Goal: Use online tool/utility: Utilize a website feature to perform a specific function

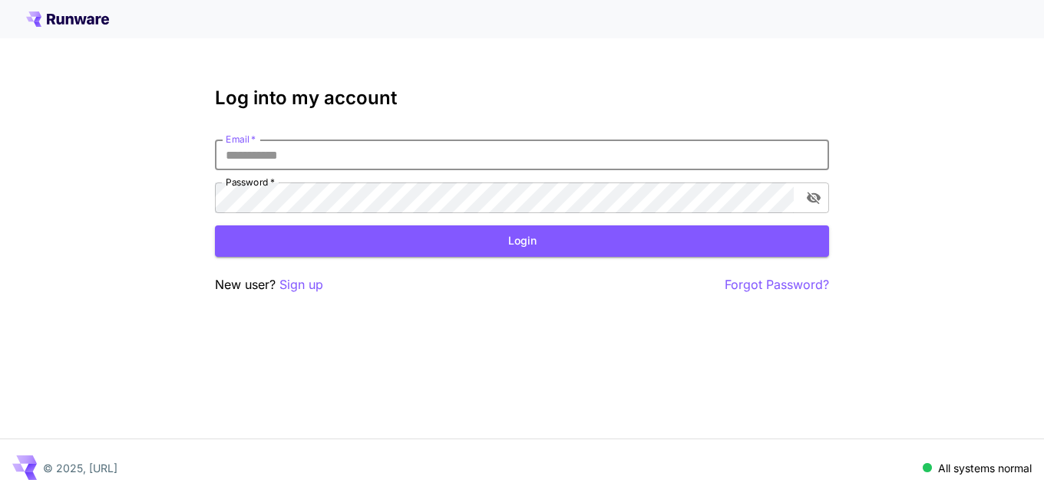
type input "**********"
click at [374, 228] on button "Login" at bounding box center [522, 241] width 614 height 31
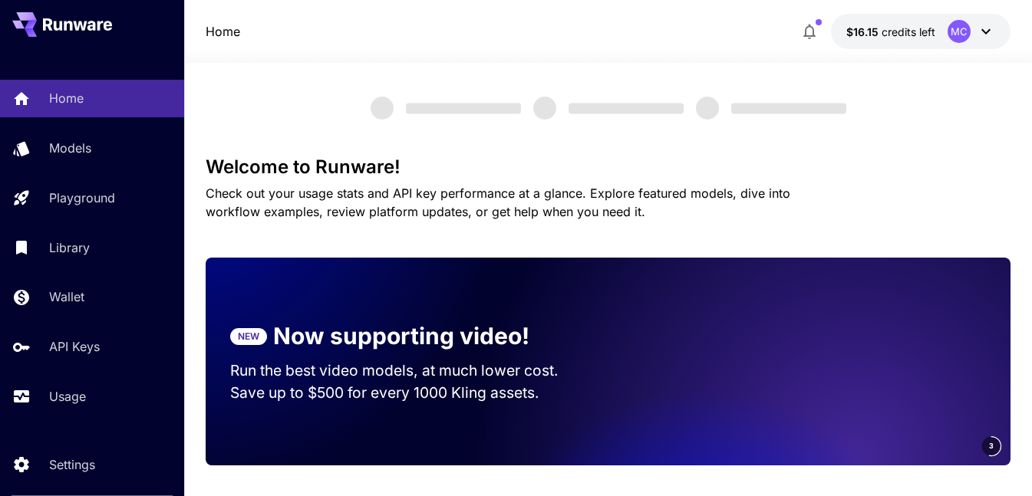
scroll to position [767, 0]
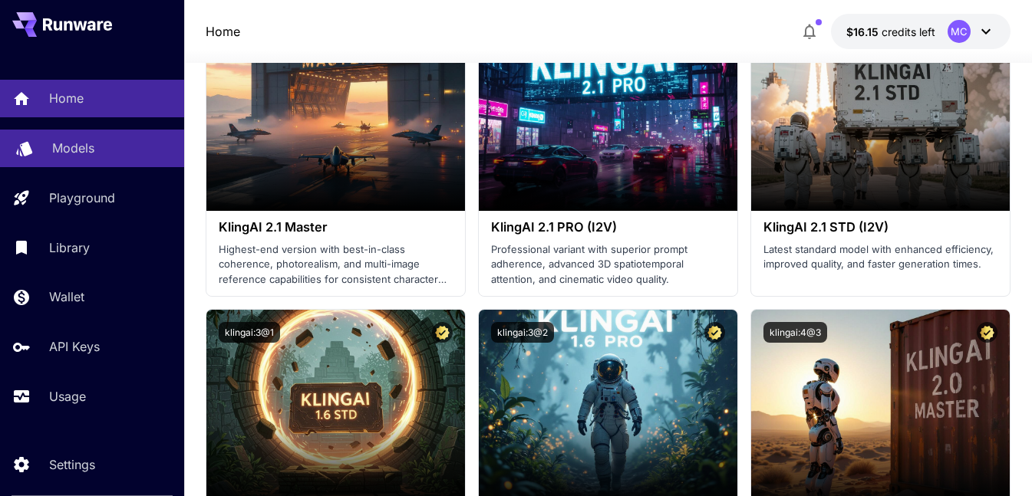
click at [104, 147] on div "Models" at bounding box center [112, 148] width 120 height 18
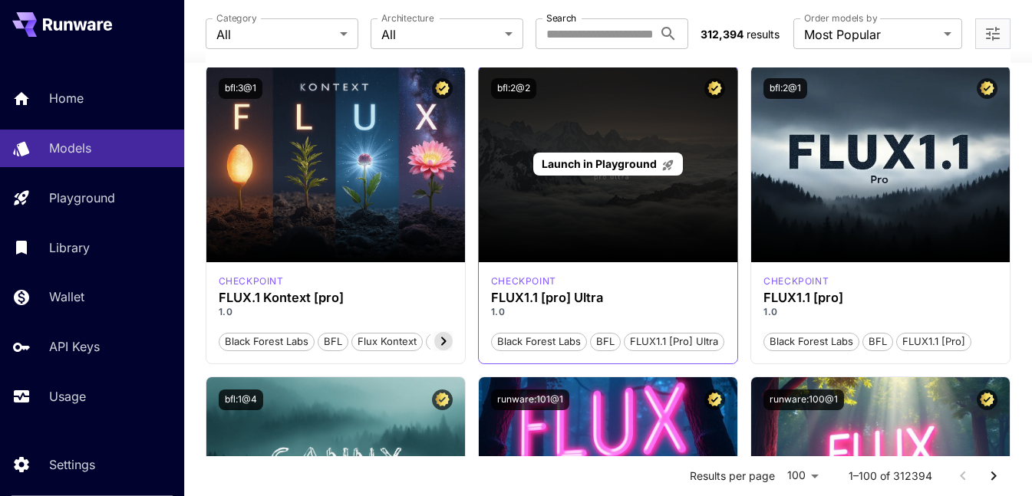
scroll to position [1074, 0]
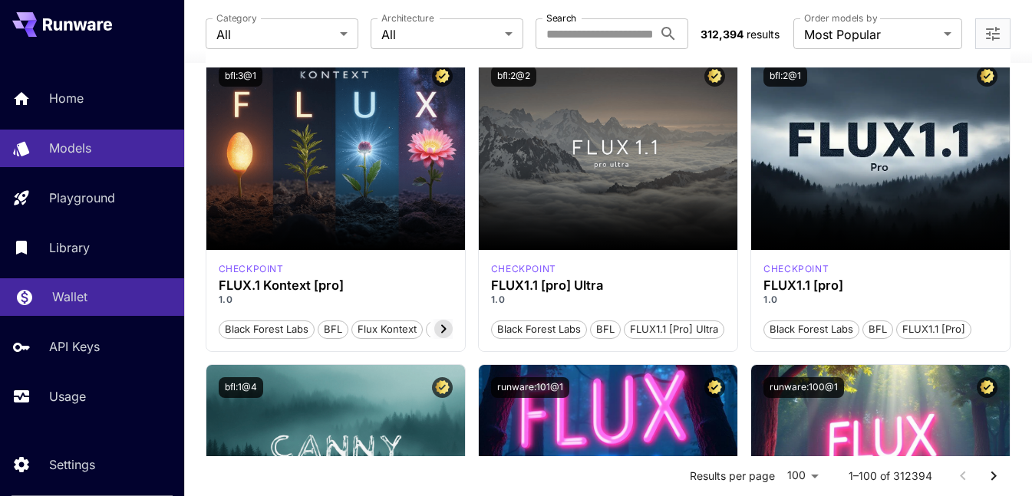
click at [104, 300] on div "Wallet" at bounding box center [112, 297] width 120 height 18
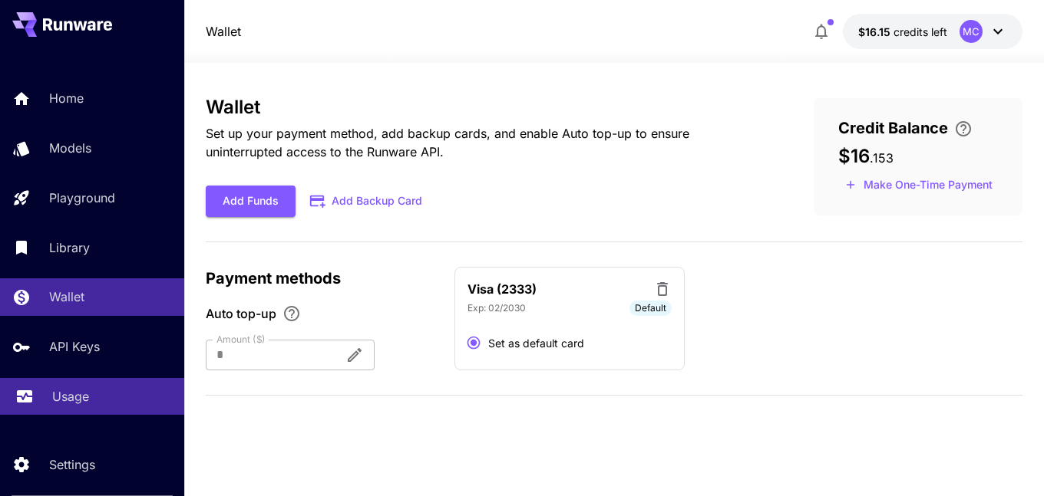
click at [58, 402] on p "Usage" at bounding box center [70, 397] width 37 height 18
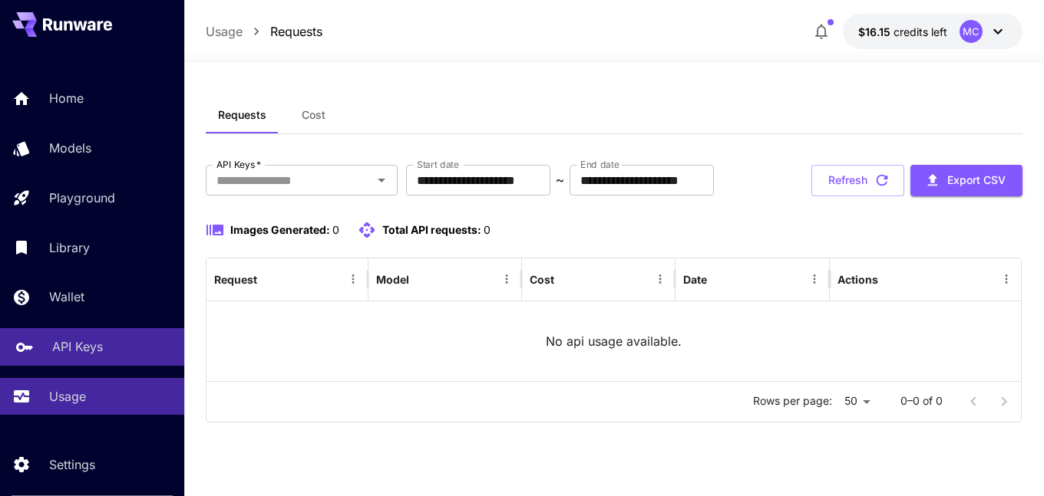
click at [72, 359] on link "API Keys" at bounding box center [92, 347] width 184 height 38
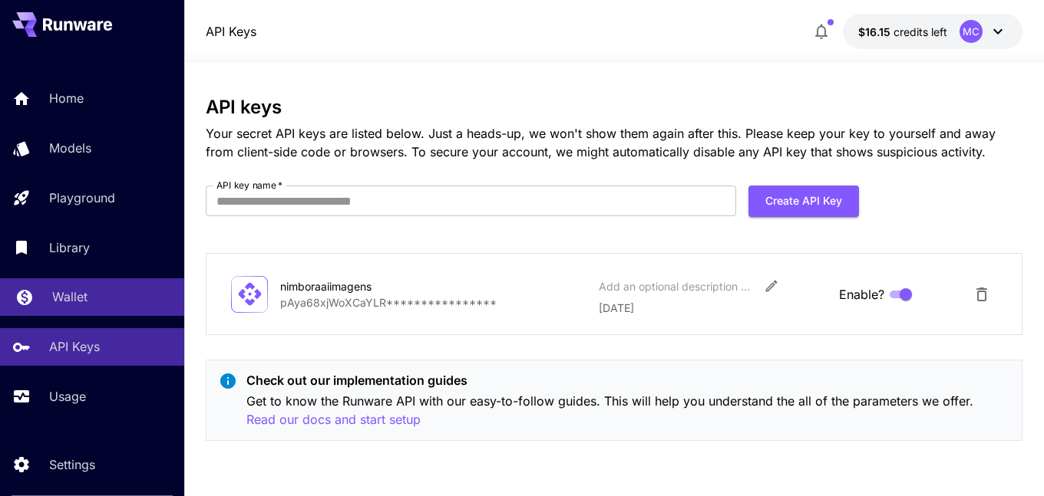
click at [87, 304] on p "Wallet" at bounding box center [69, 297] width 35 height 18
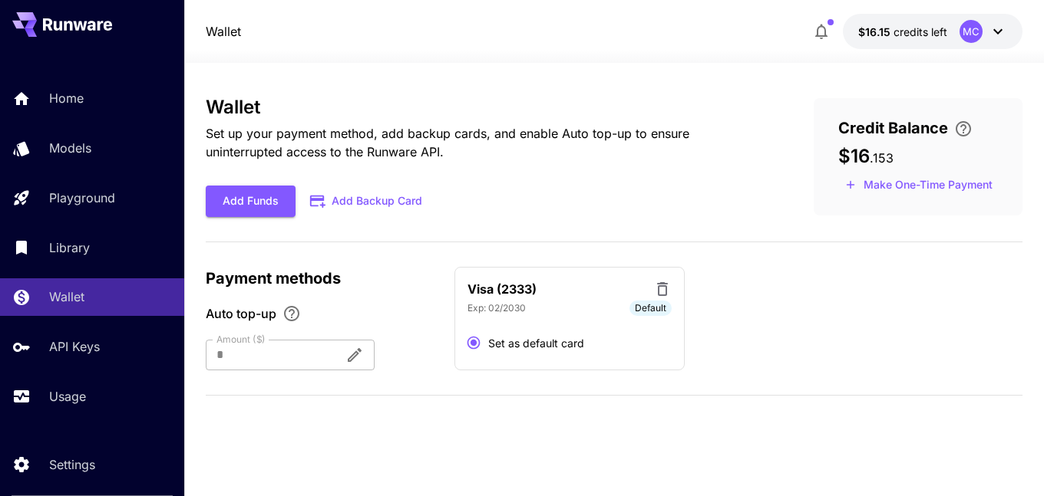
click at [298, 124] on div "Wallet Set up your payment method, add backup cards, and enable Auto top-up to …" at bounding box center [485, 157] width 559 height 120
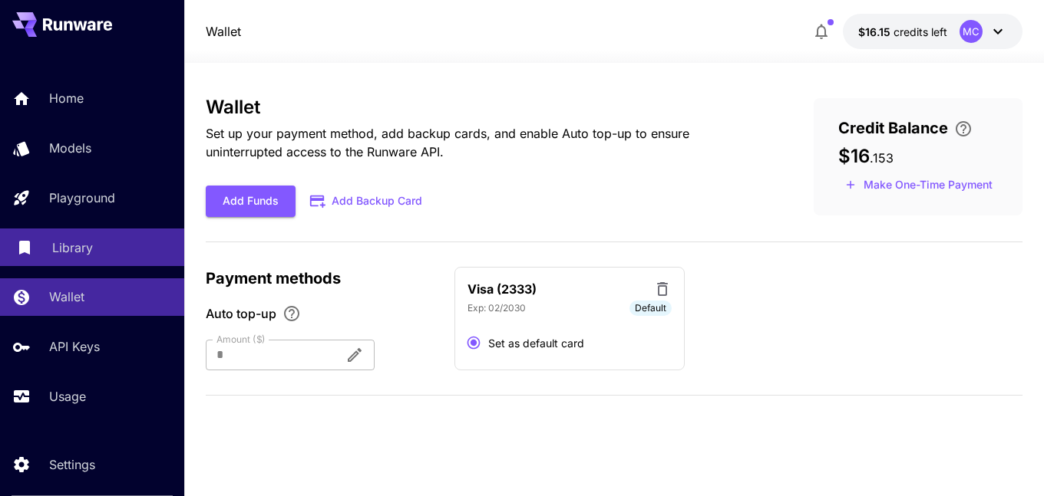
click at [98, 241] on div "Library" at bounding box center [112, 248] width 120 height 18
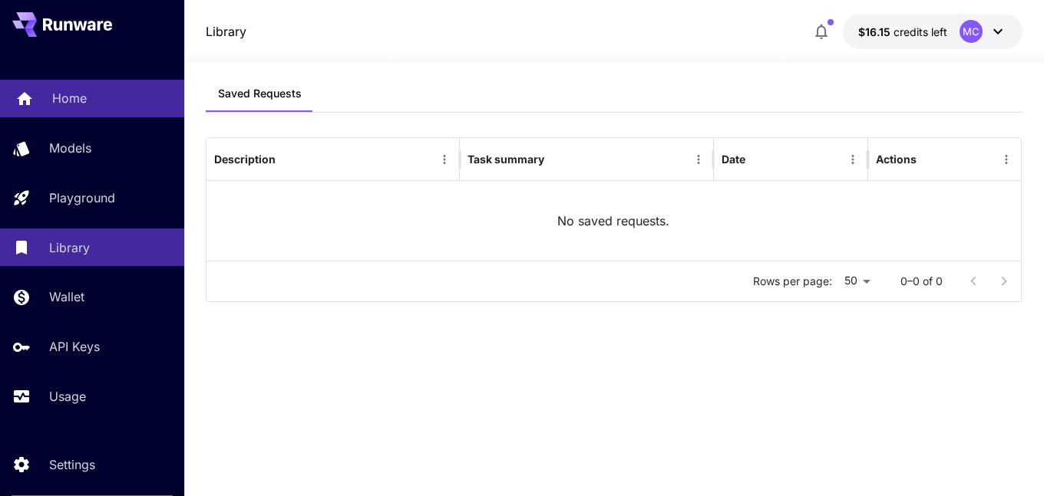
click at [87, 110] on link "Home" at bounding box center [92, 99] width 184 height 38
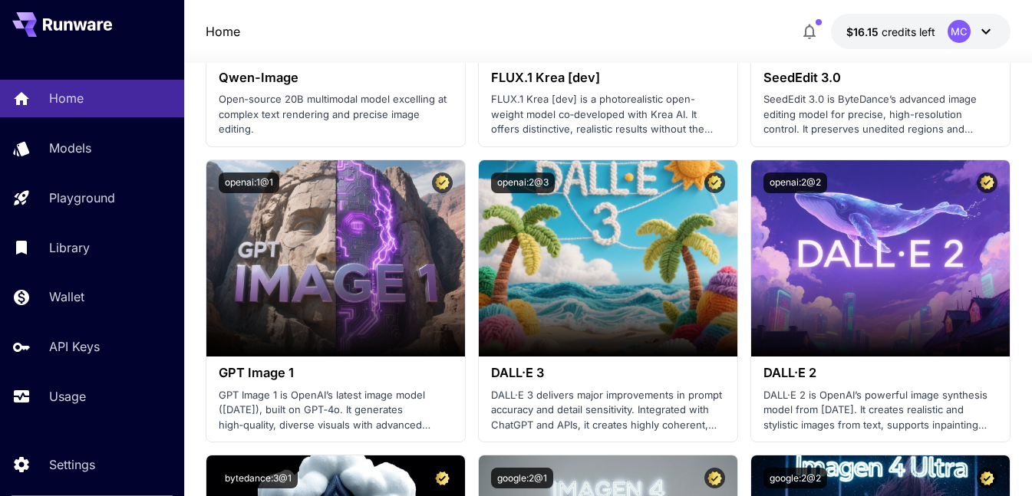
scroll to position [3146, 0]
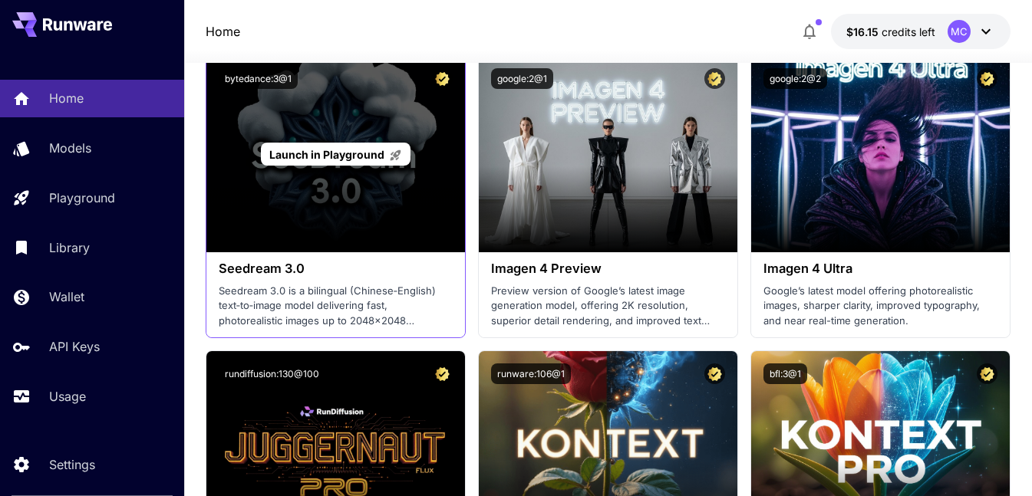
click at [368, 153] on span "Launch in Playground" at bounding box center [326, 154] width 115 height 13
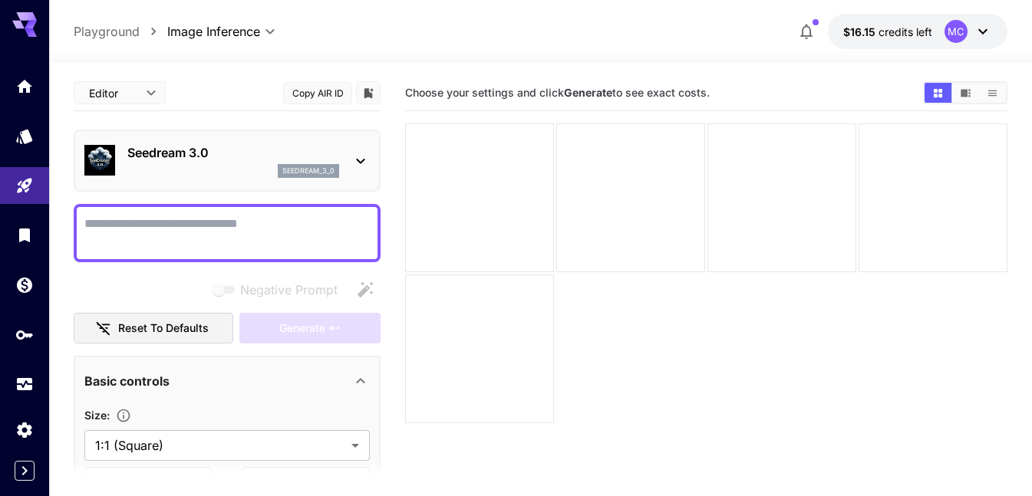
click at [240, 236] on textarea "Negative Prompt" at bounding box center [226, 233] width 285 height 37
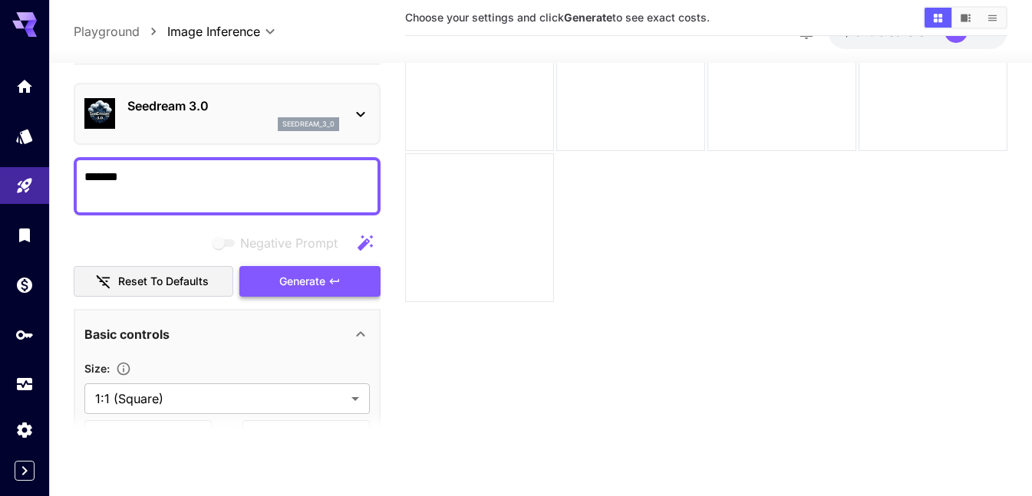
click at [293, 289] on span "Generate" at bounding box center [302, 281] width 46 height 19
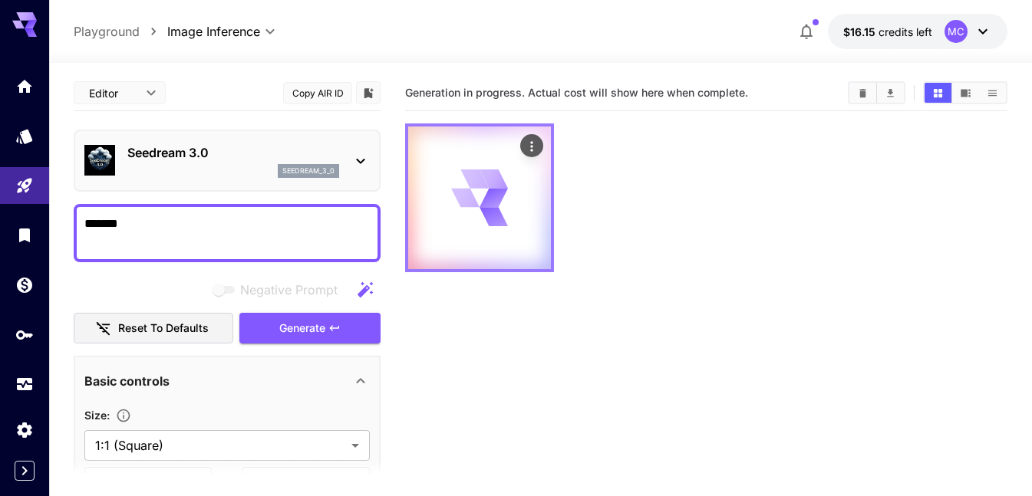
click at [477, 157] on div at bounding box center [479, 198] width 143 height 143
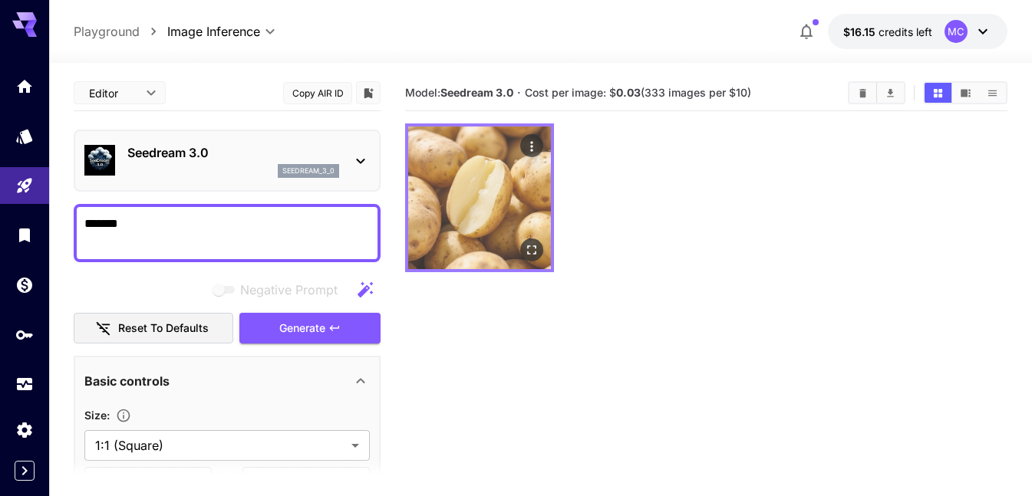
click at [507, 214] on img at bounding box center [479, 198] width 143 height 143
click at [531, 248] on icon "Open in fullscreen" at bounding box center [531, 249] width 15 height 15
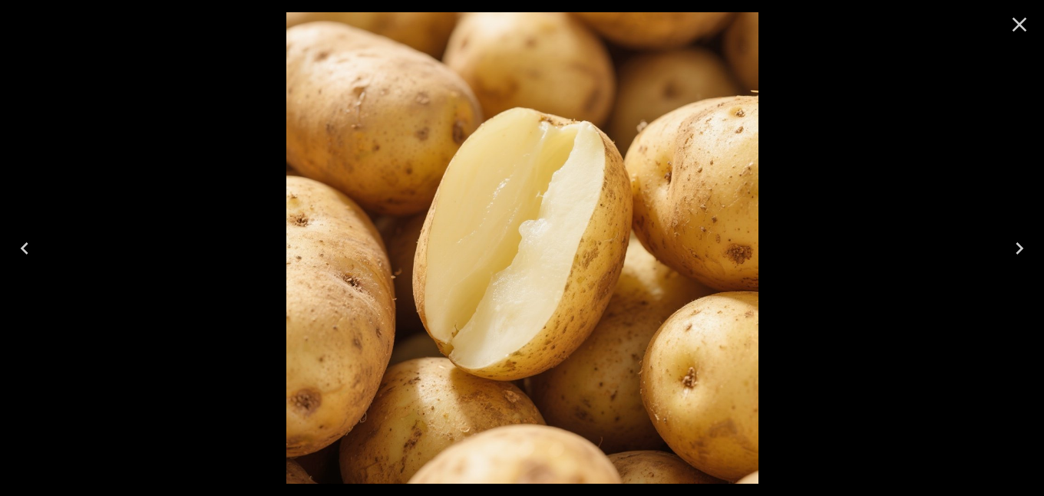
click at [1019, 18] on icon "Close" at bounding box center [1019, 24] width 25 height 25
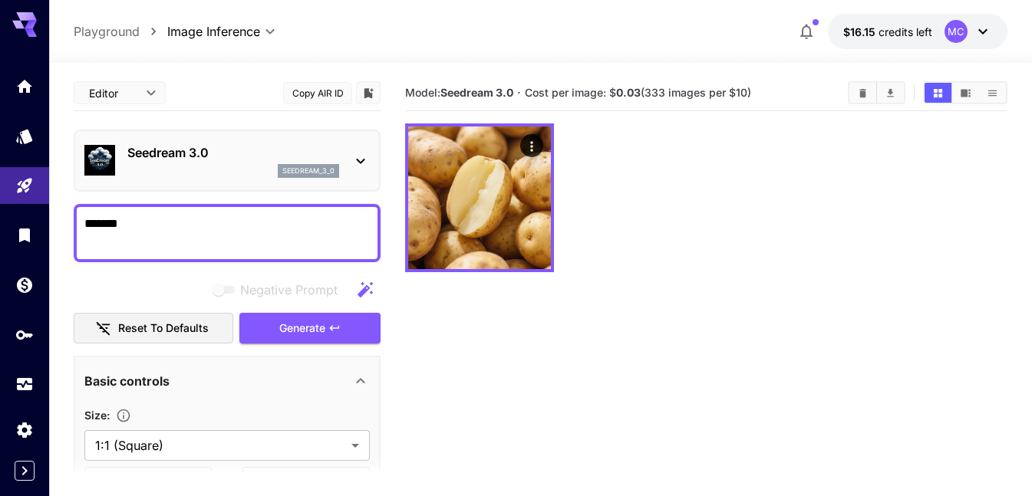
drag, startPoint x: 168, startPoint y: 217, endPoint x: 15, endPoint y: 216, distance: 152.7
click at [15, 216] on div "**********" at bounding box center [516, 309] width 1032 height 618
paste textarea "**********"
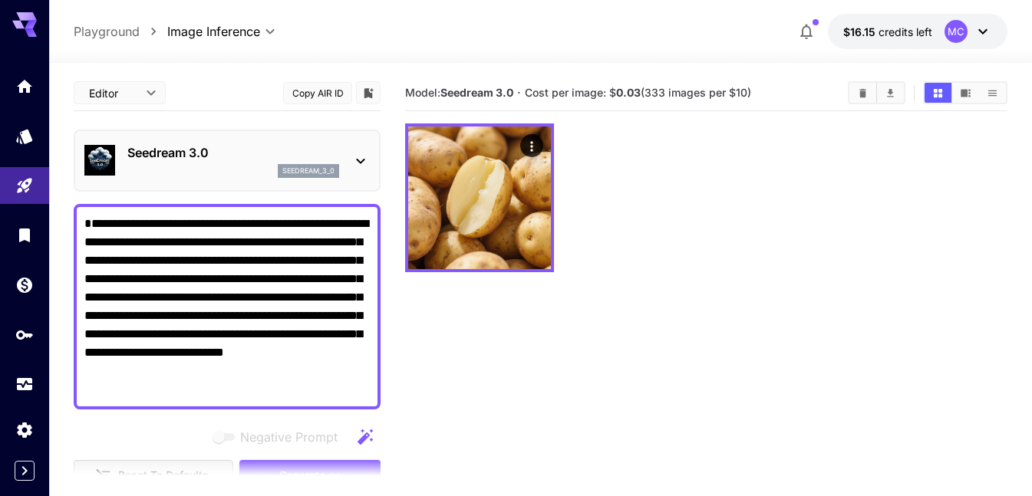
scroll to position [153, 0]
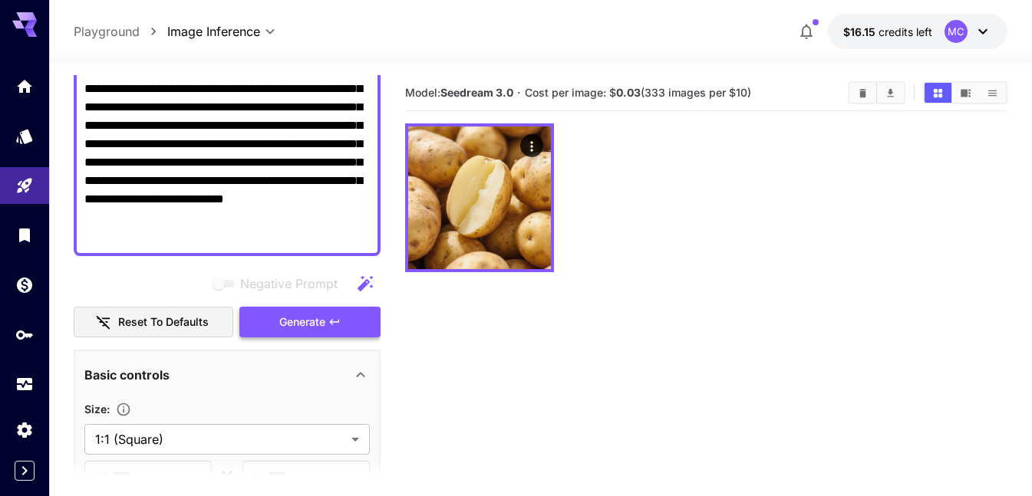
click at [308, 316] on span "Generate" at bounding box center [302, 322] width 46 height 19
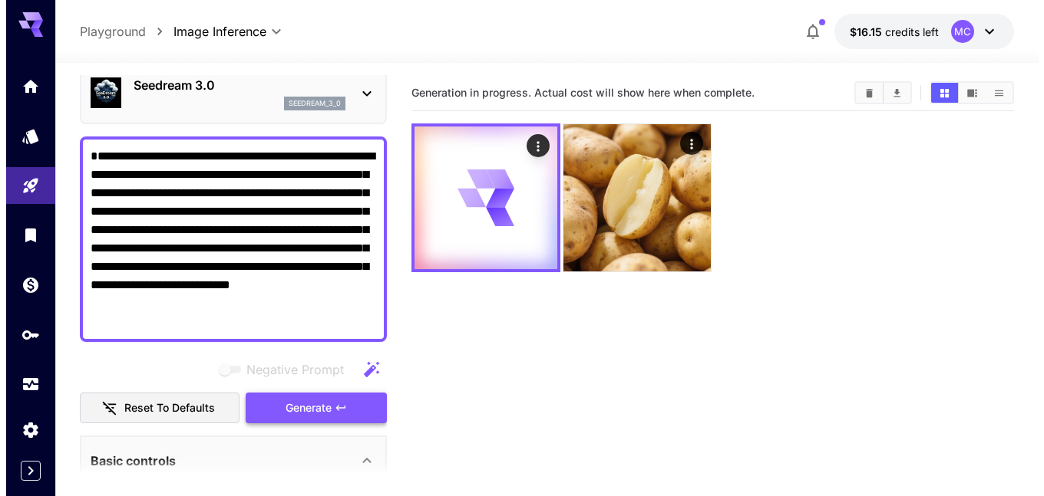
scroll to position [0, 0]
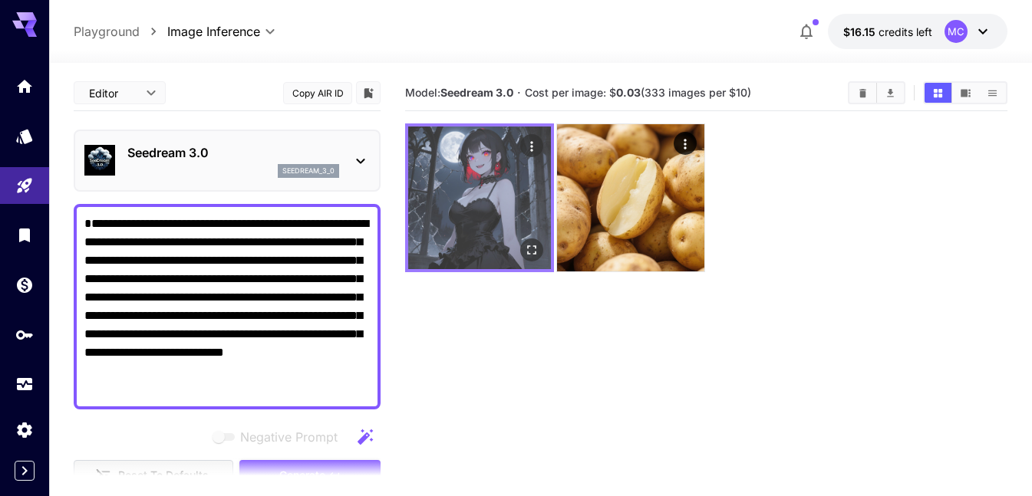
click at [515, 240] on img at bounding box center [479, 198] width 143 height 143
click at [533, 256] on icon "Open in fullscreen" at bounding box center [531, 249] width 15 height 15
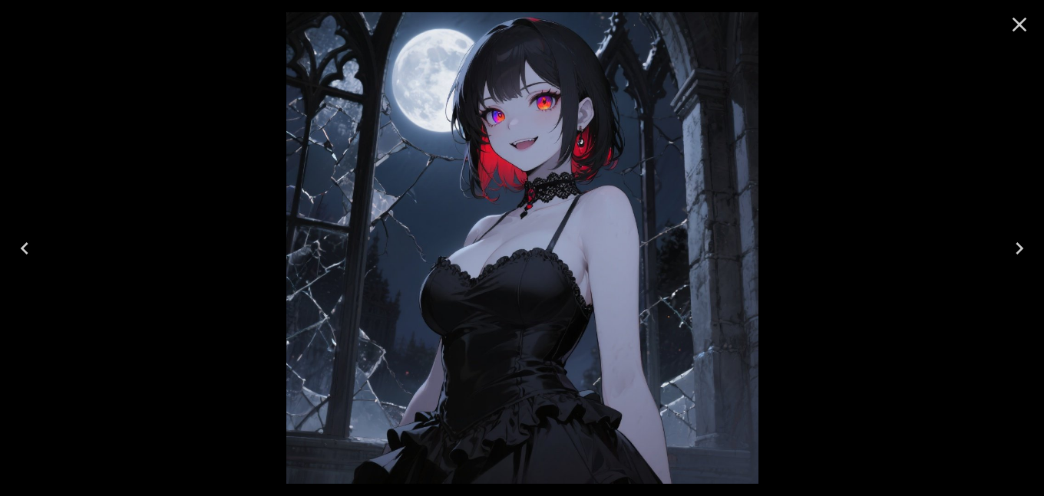
click at [533, 154] on img at bounding box center [522, 248] width 472 height 472
click at [1025, 17] on icon "Close" at bounding box center [1019, 24] width 25 height 25
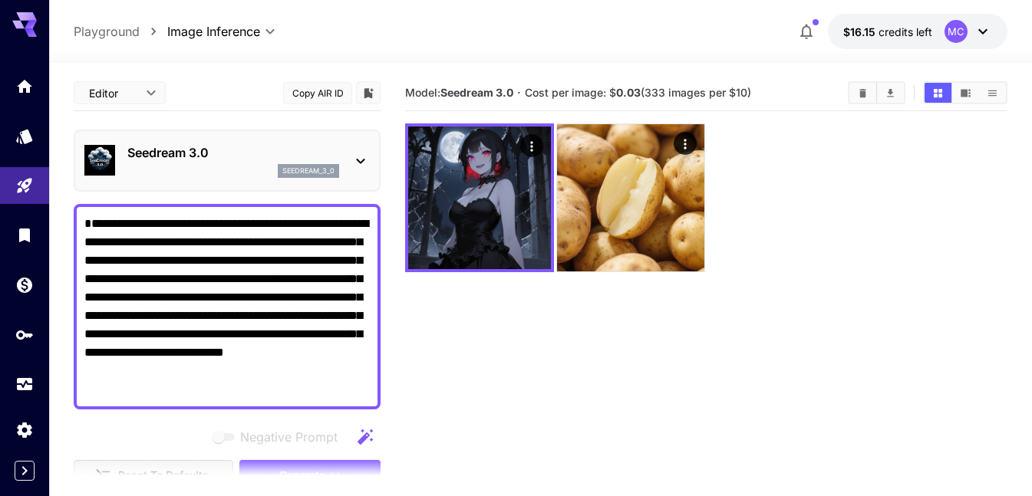
click at [311, 176] on p "seedream_3_0" at bounding box center [308, 171] width 52 height 11
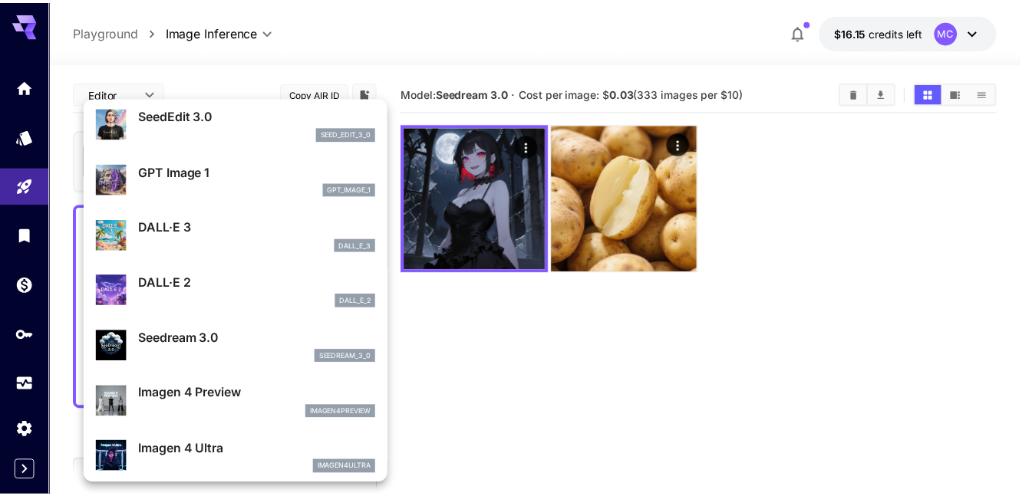
scroll to position [230, 0]
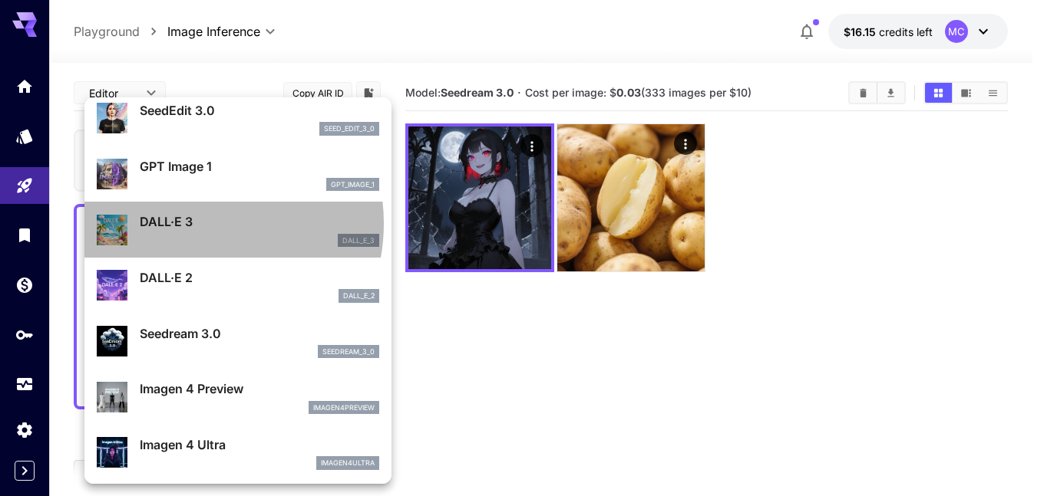
click at [196, 223] on p "DALL·E 3" at bounding box center [259, 222] width 239 height 18
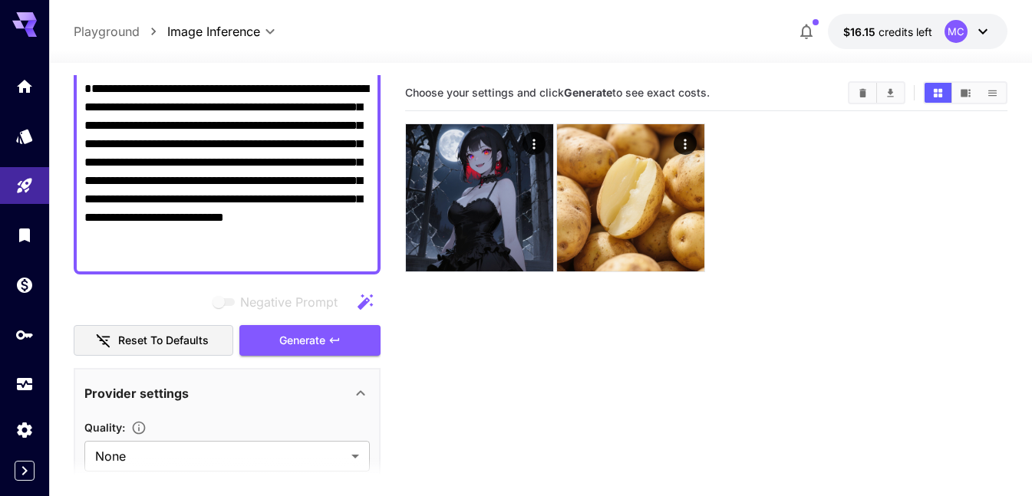
scroll to position [153, 0]
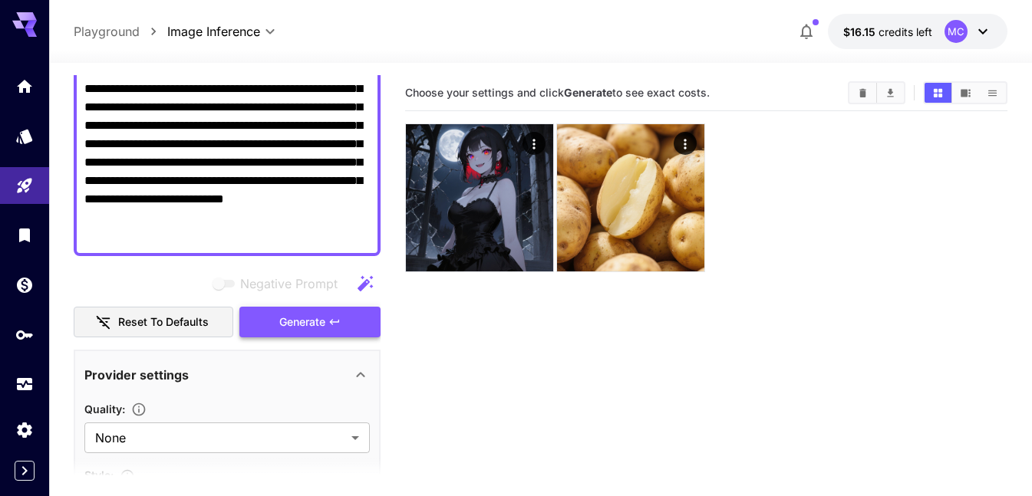
click at [312, 318] on span "Generate" at bounding box center [302, 322] width 46 height 19
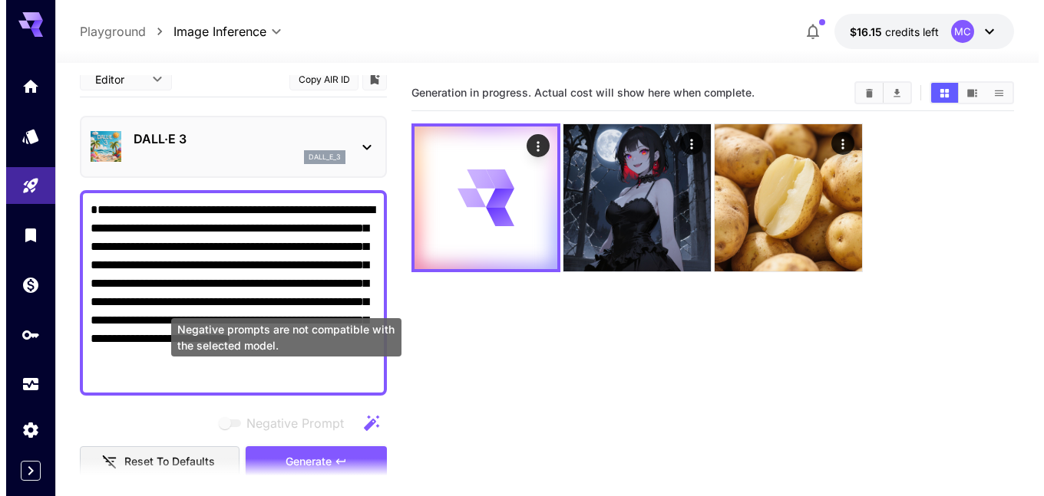
scroll to position [0, 0]
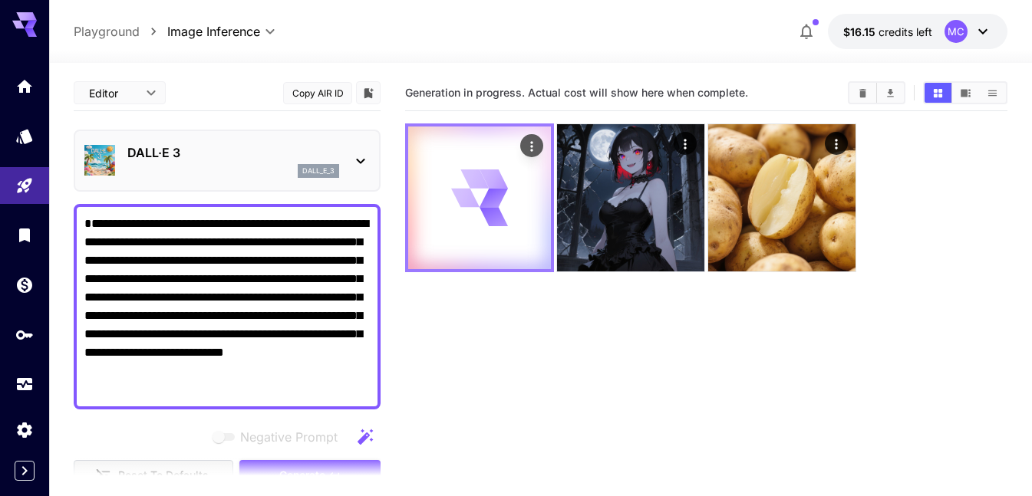
click at [506, 199] on icon at bounding box center [479, 198] width 57 height 57
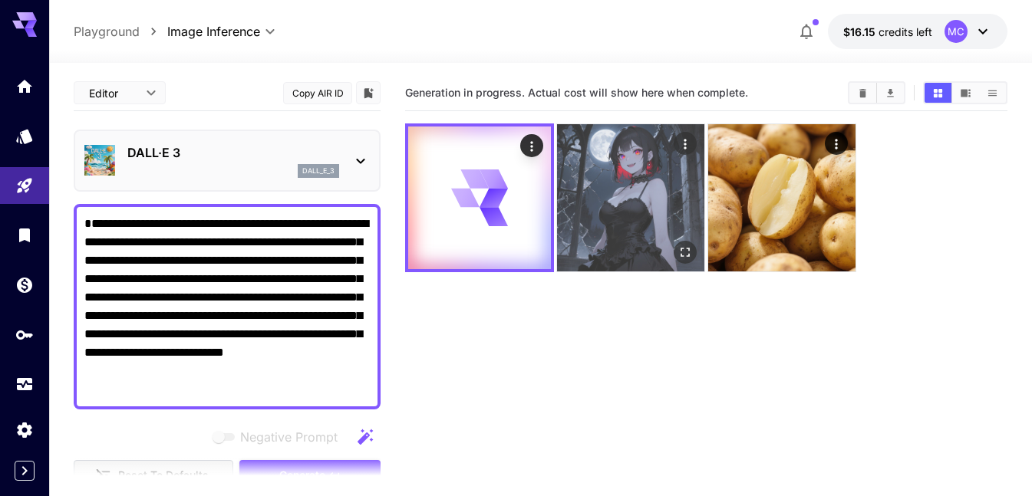
click at [612, 190] on img at bounding box center [630, 197] width 147 height 147
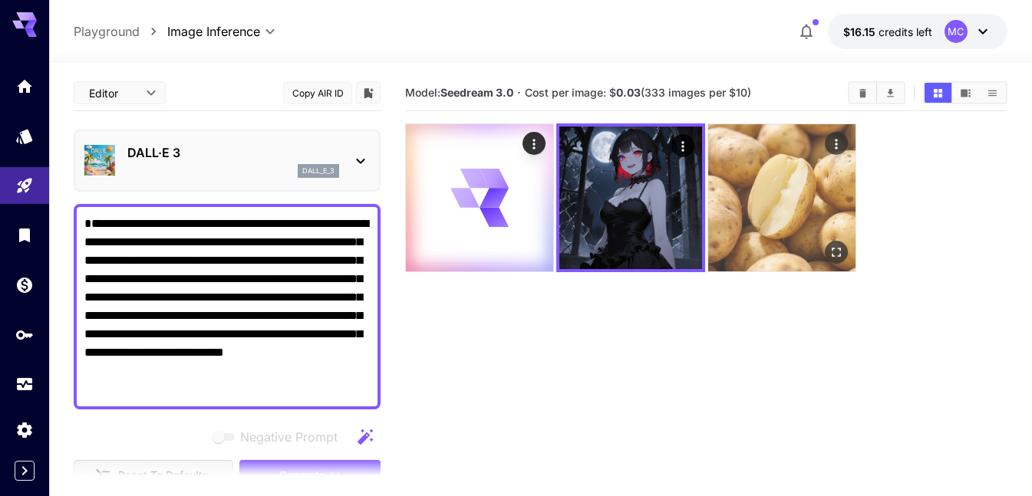
click at [790, 179] on img at bounding box center [781, 197] width 147 height 147
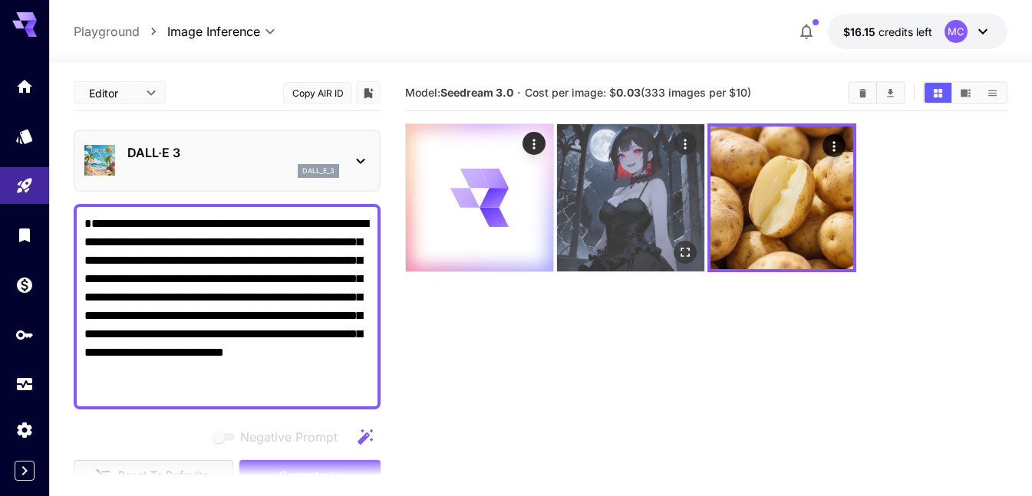
click at [686, 194] on img at bounding box center [630, 197] width 147 height 147
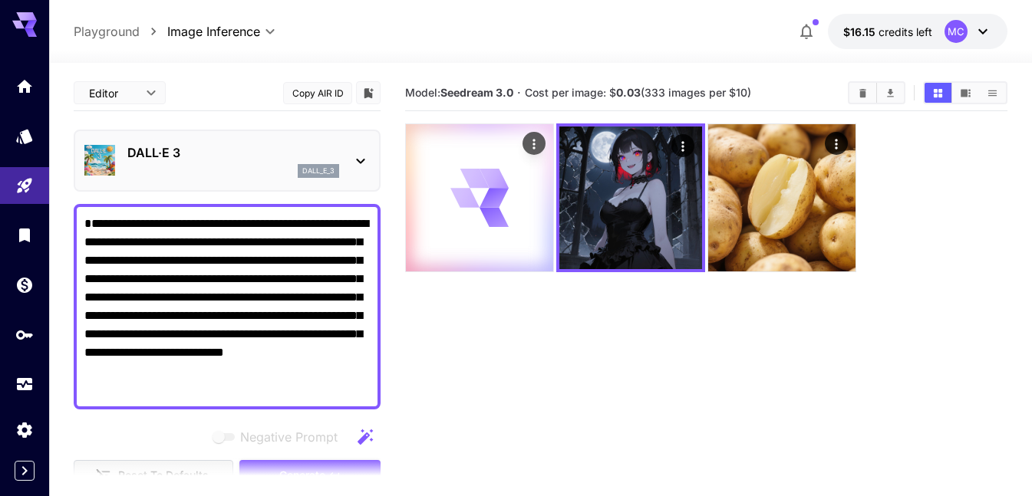
click at [483, 185] on icon at bounding box center [479, 198] width 59 height 59
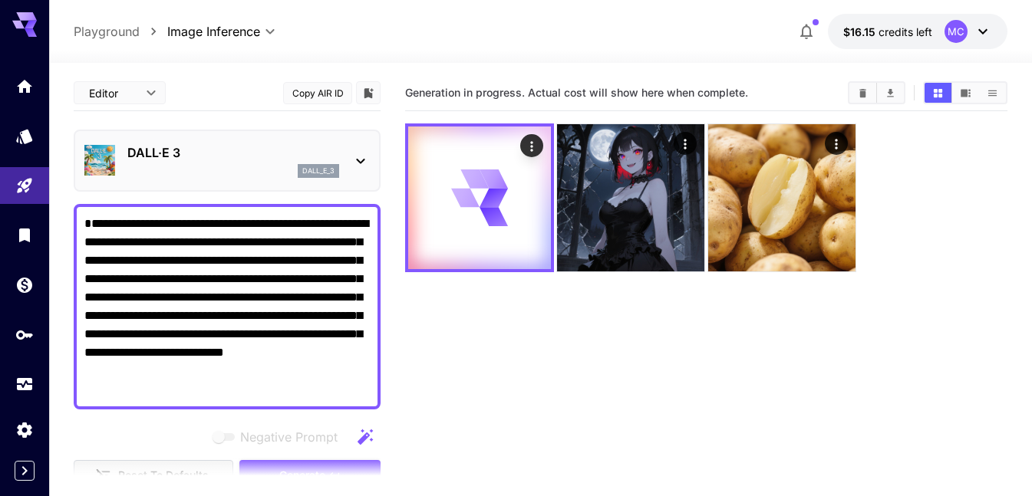
click at [228, 161] on p "DALL·E 3" at bounding box center [233, 152] width 212 height 18
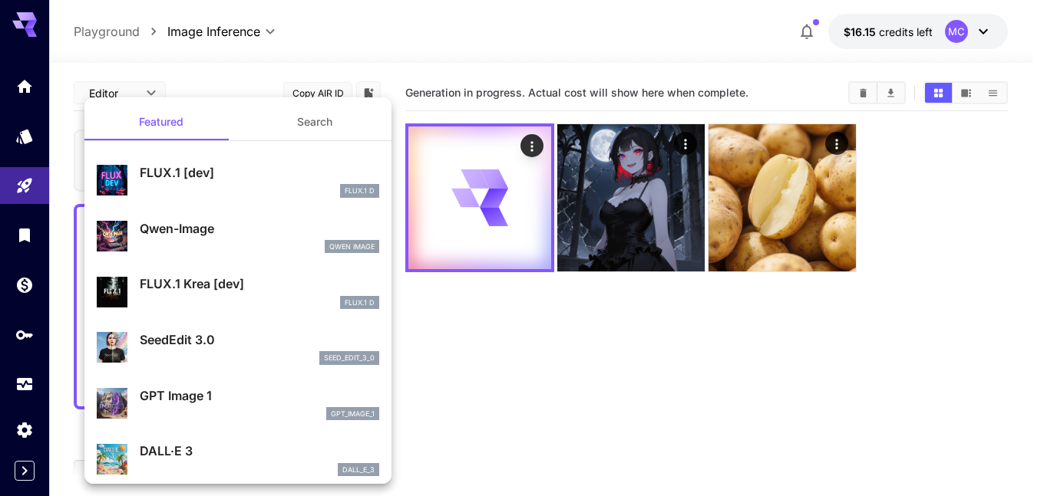
click at [510, 56] on div at bounding box center [522, 248] width 1044 height 496
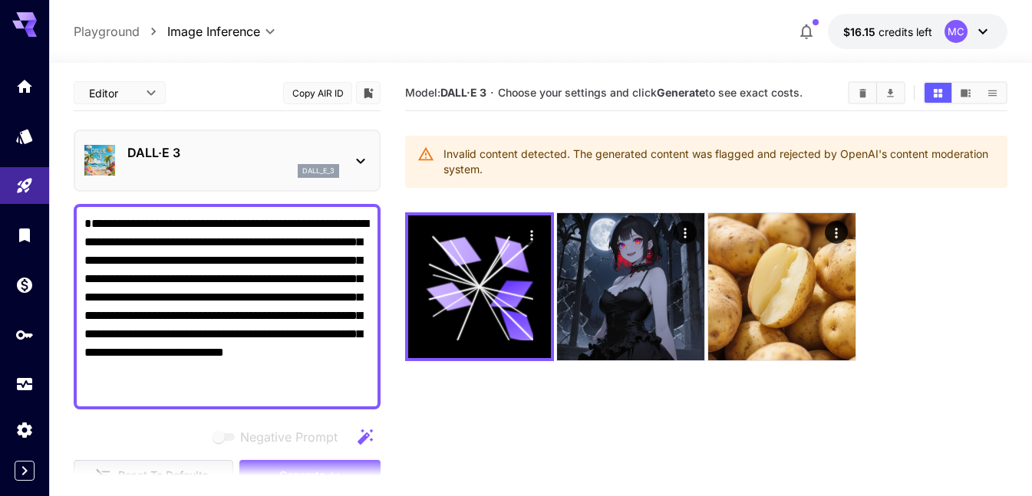
drag, startPoint x: 287, startPoint y: 241, endPoint x: 230, endPoint y: 239, distance: 56.8
click at [223, 239] on textarea "**********" at bounding box center [226, 307] width 285 height 184
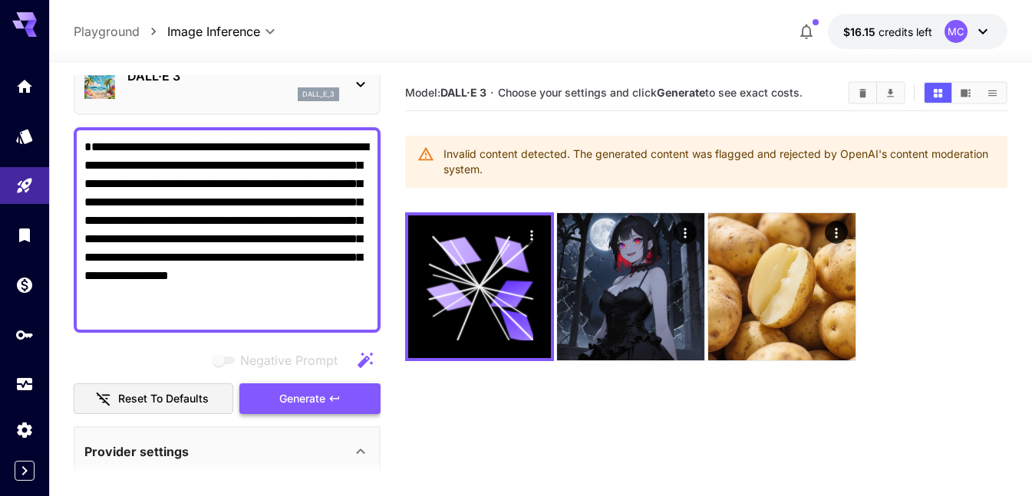
click at [331, 397] on icon "button" at bounding box center [334, 399] width 12 height 12
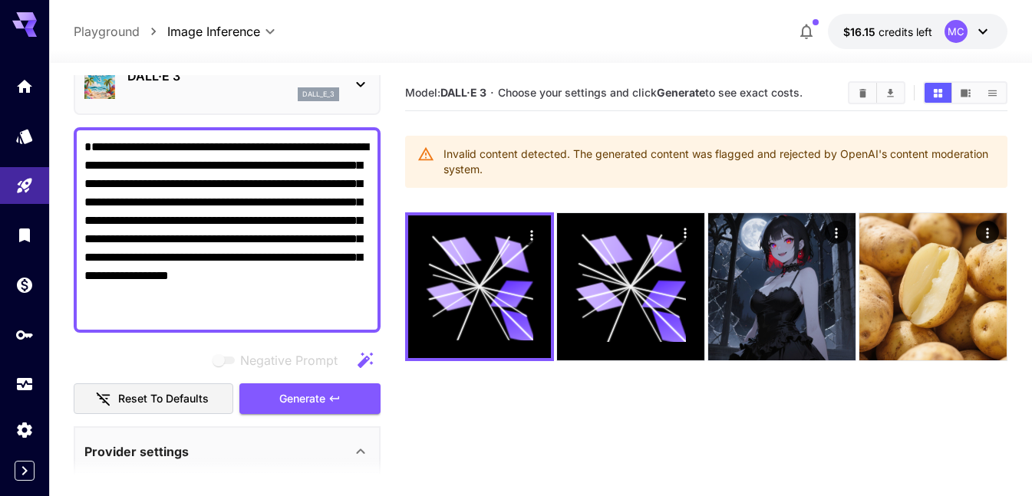
click at [269, 215] on textarea "**********" at bounding box center [226, 230] width 285 height 184
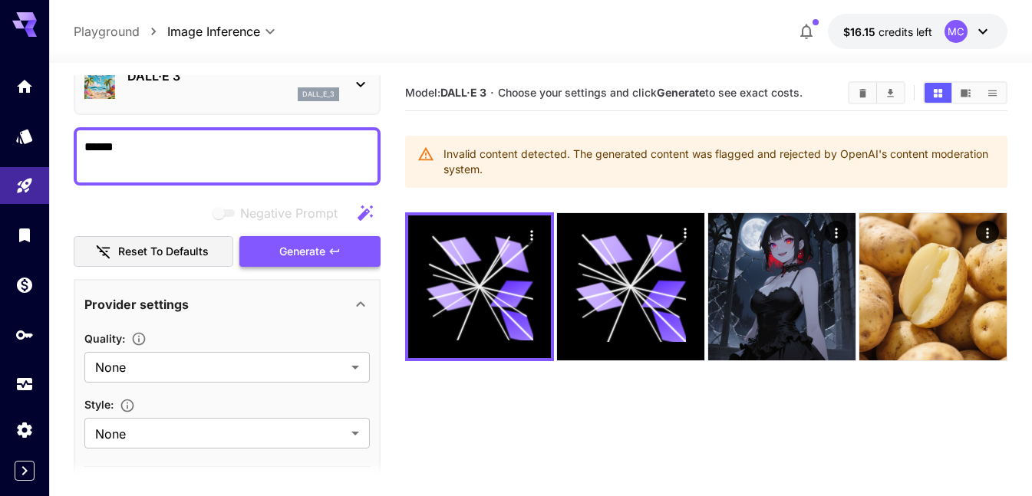
type textarea "******"
click at [303, 266] on button "Generate" at bounding box center [309, 251] width 141 height 31
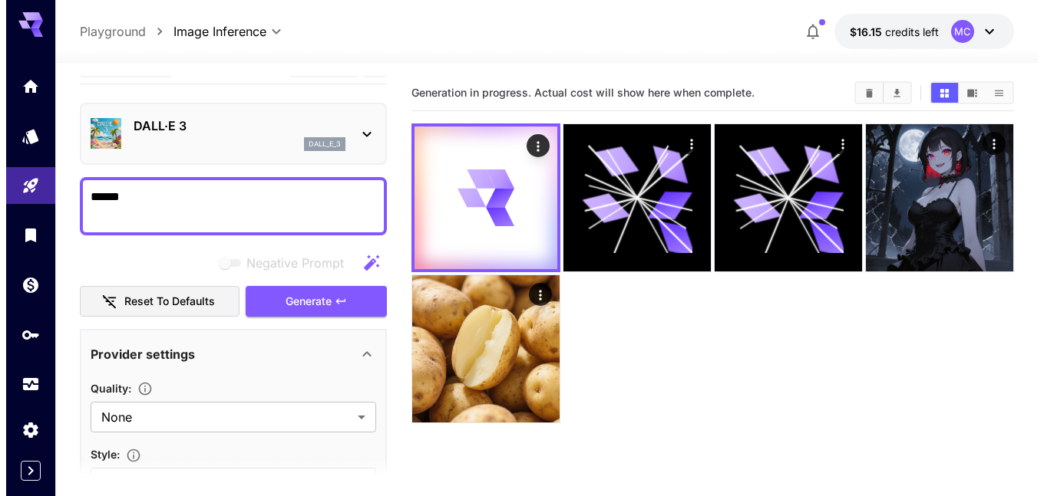
scroll to position [0, 0]
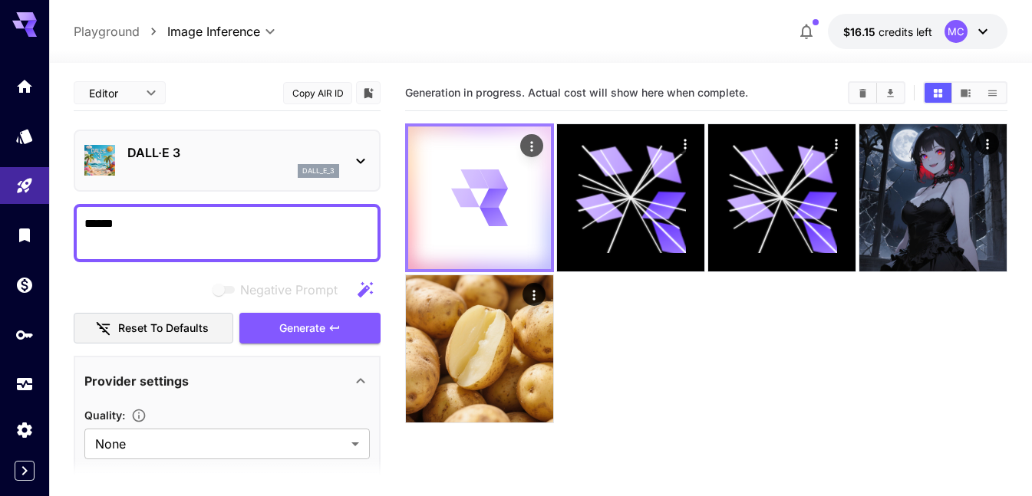
click at [483, 200] on icon at bounding box center [479, 198] width 57 height 57
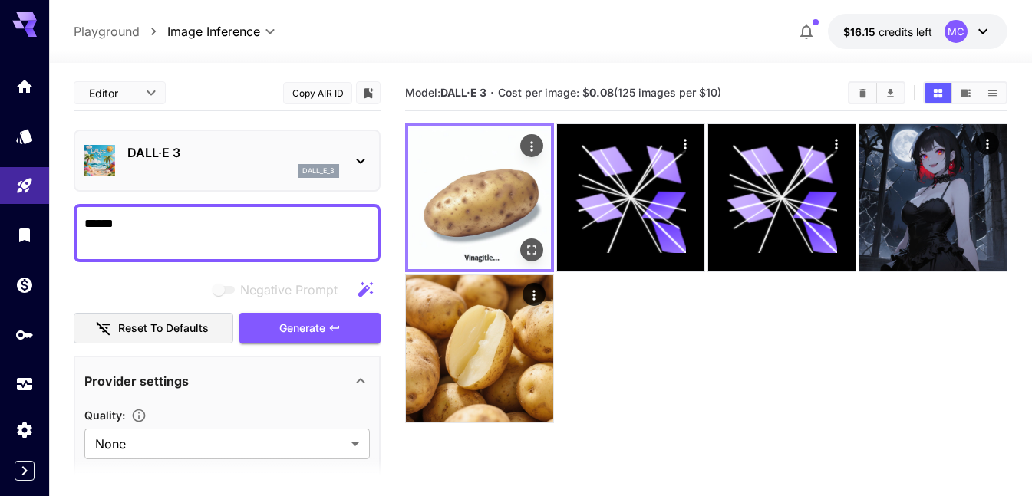
click at [535, 243] on icon "Open in fullscreen" at bounding box center [531, 249] width 15 height 15
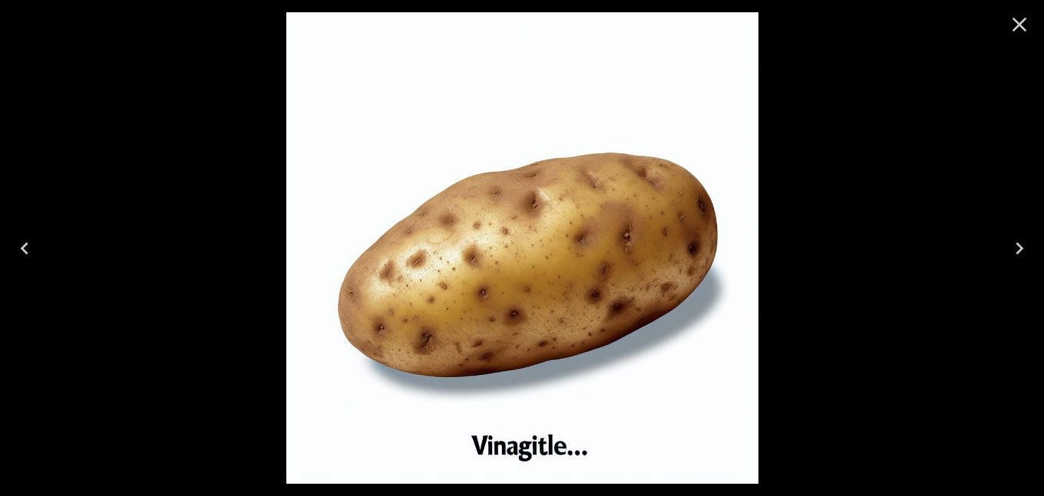
click at [1012, 23] on icon "Close" at bounding box center [1019, 24] width 25 height 25
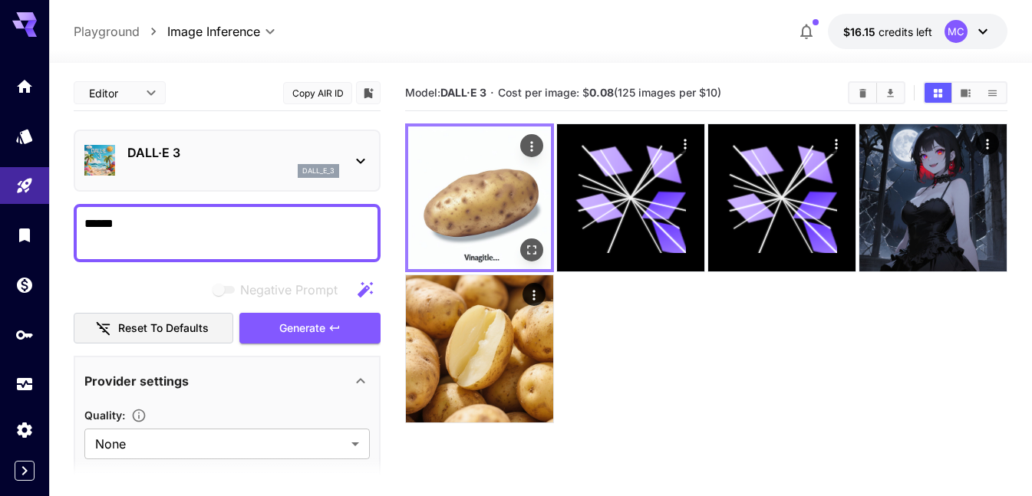
click at [495, 196] on img at bounding box center [479, 198] width 143 height 143
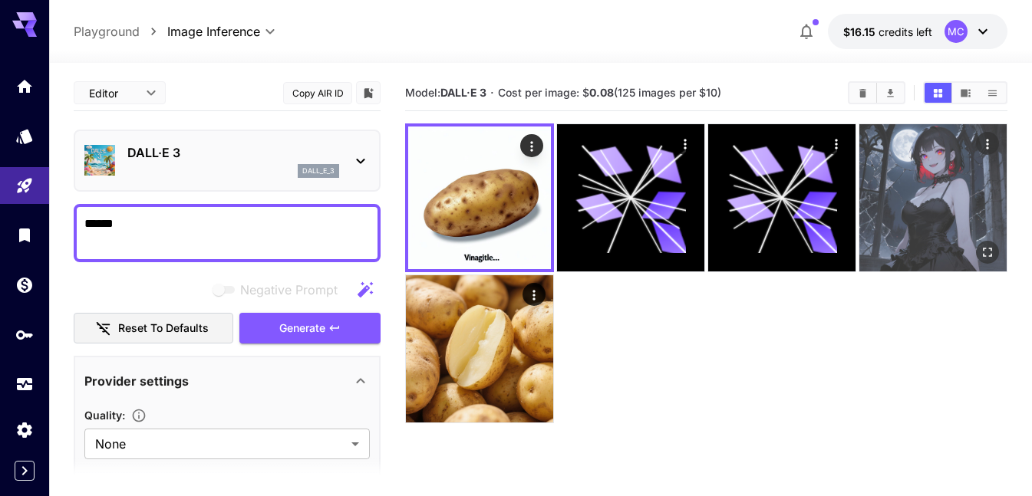
click at [923, 175] on img at bounding box center [932, 197] width 147 height 147
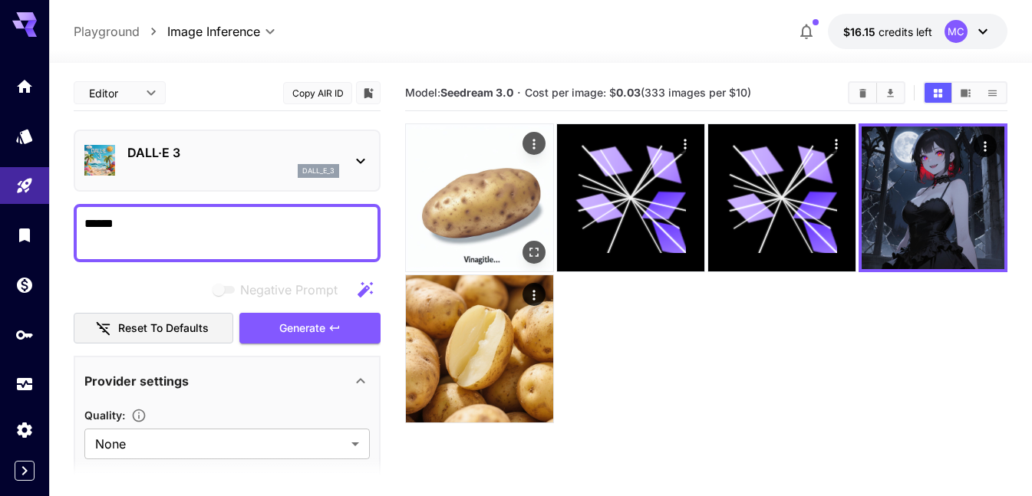
click at [418, 204] on img at bounding box center [479, 197] width 147 height 147
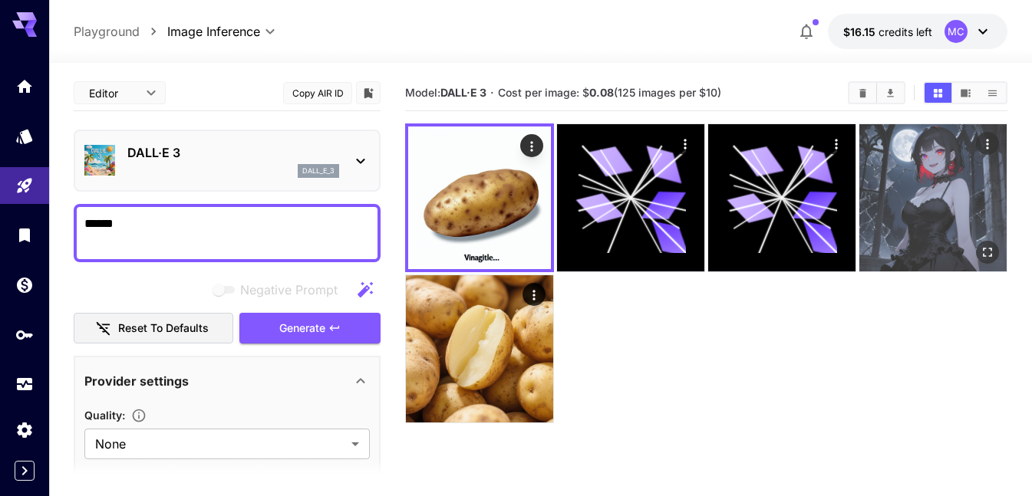
click at [908, 151] on img at bounding box center [932, 197] width 147 height 147
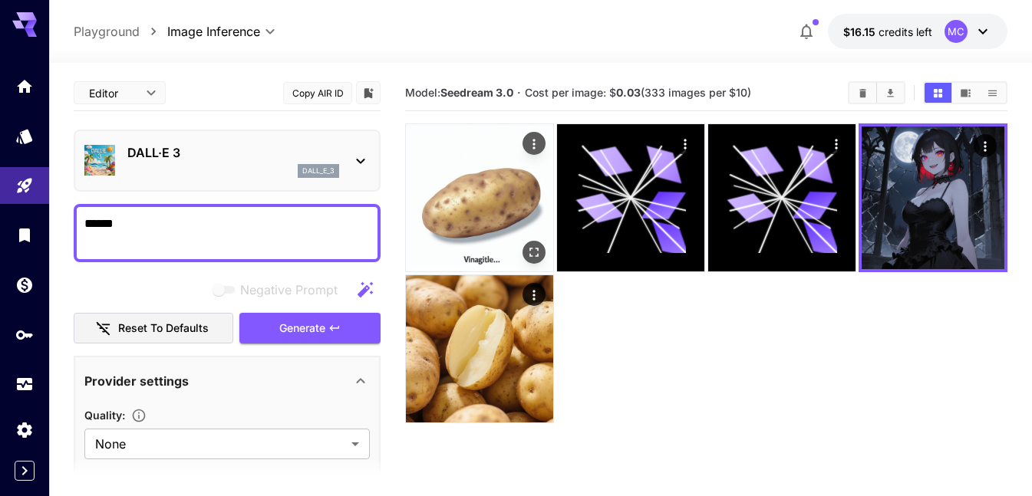
click at [479, 190] on img at bounding box center [479, 197] width 147 height 147
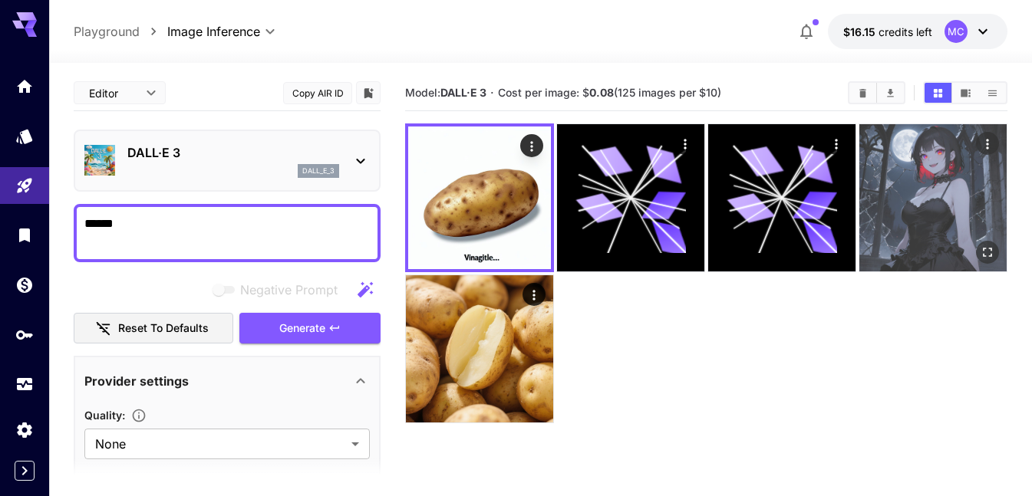
drag, startPoint x: 943, startPoint y: 173, endPoint x: 622, endPoint y: 214, distance: 324.1
click at [942, 173] on img at bounding box center [932, 197] width 147 height 147
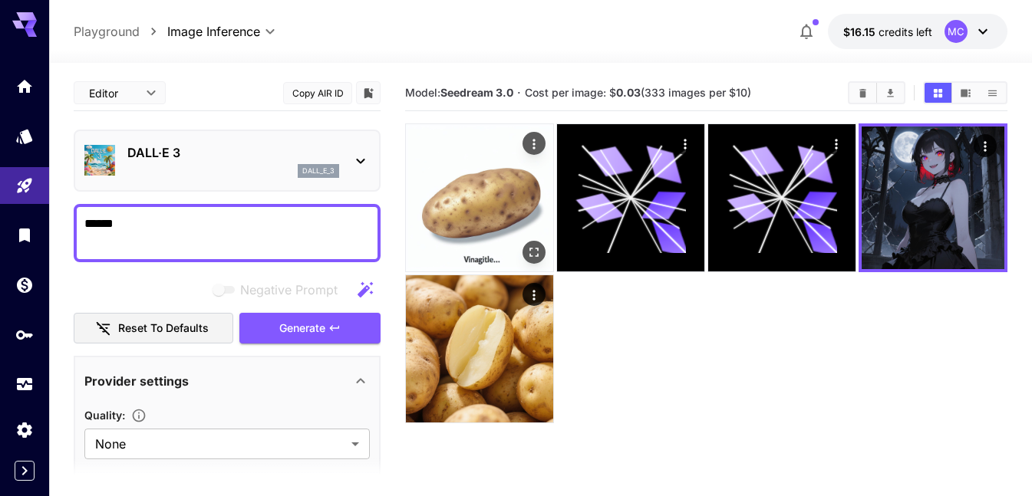
click at [488, 216] on img at bounding box center [479, 197] width 147 height 147
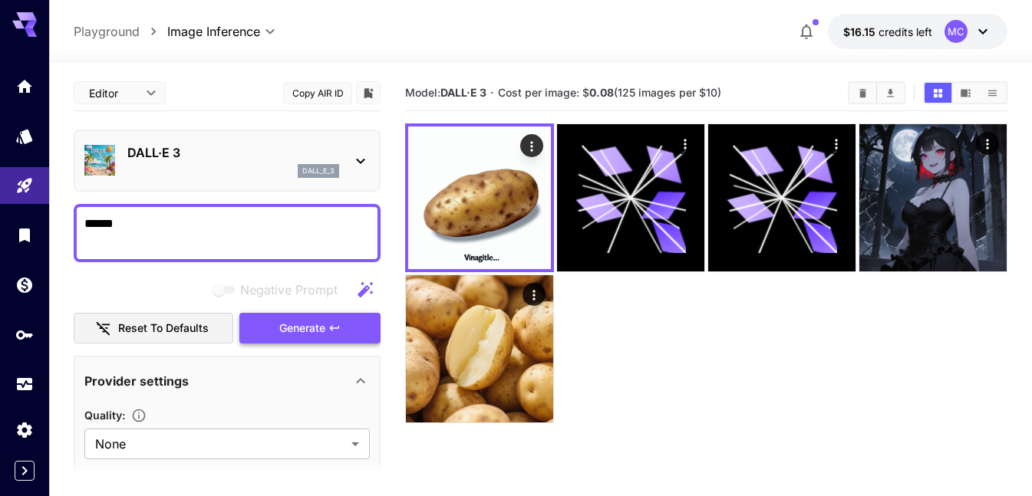
click at [304, 339] on button "Generate" at bounding box center [309, 328] width 141 height 31
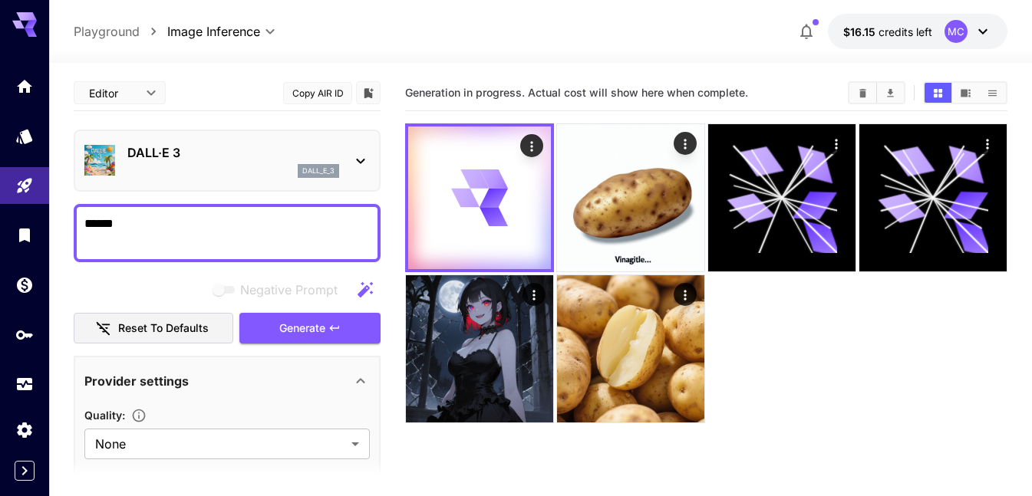
click at [217, 141] on div "DALL·E 3 dall_e_3" at bounding box center [226, 160] width 285 height 47
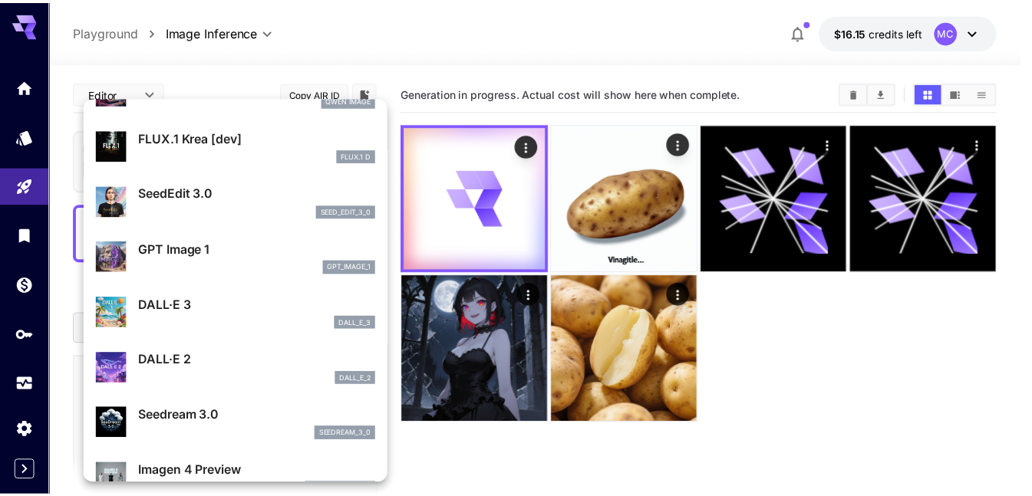
scroll to position [153, 0]
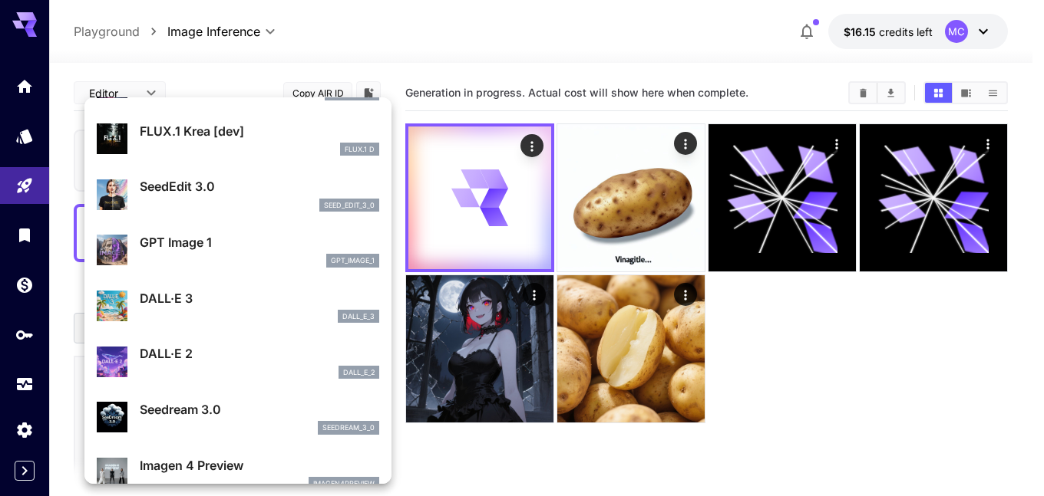
click at [268, 305] on p "DALL·E 3" at bounding box center [259, 298] width 239 height 18
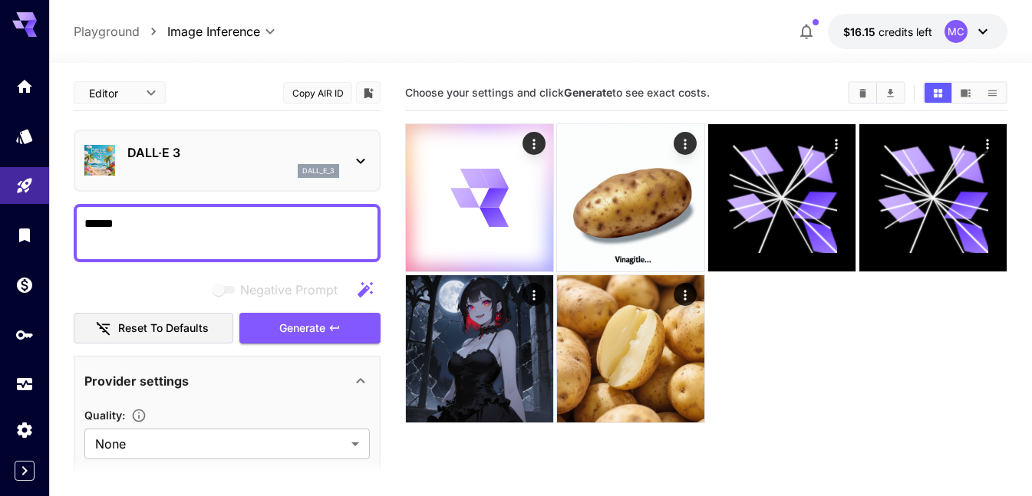
click at [219, 148] on p "DALL·E 3" at bounding box center [233, 152] width 212 height 18
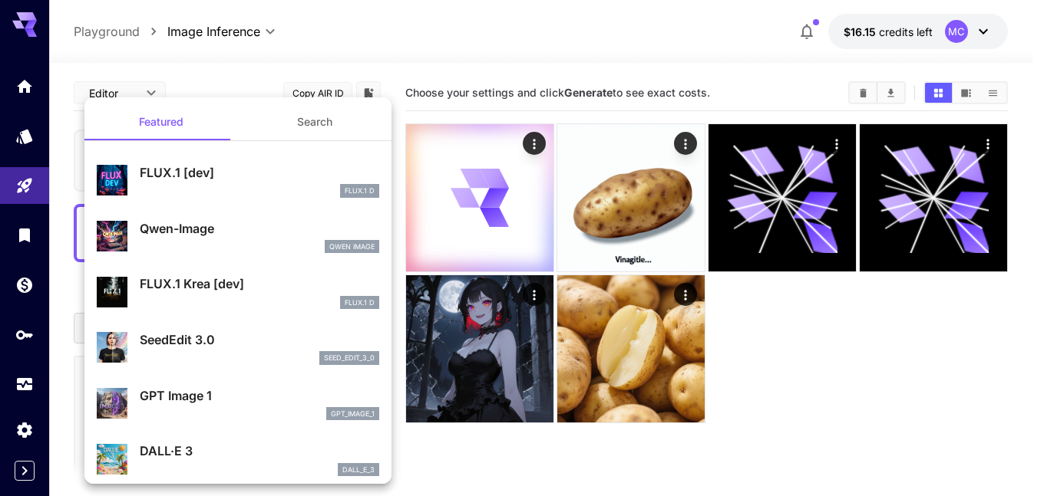
click at [212, 350] on div "SeedEdit 3.0 seed_edit_3_0" at bounding box center [259, 348] width 239 height 35
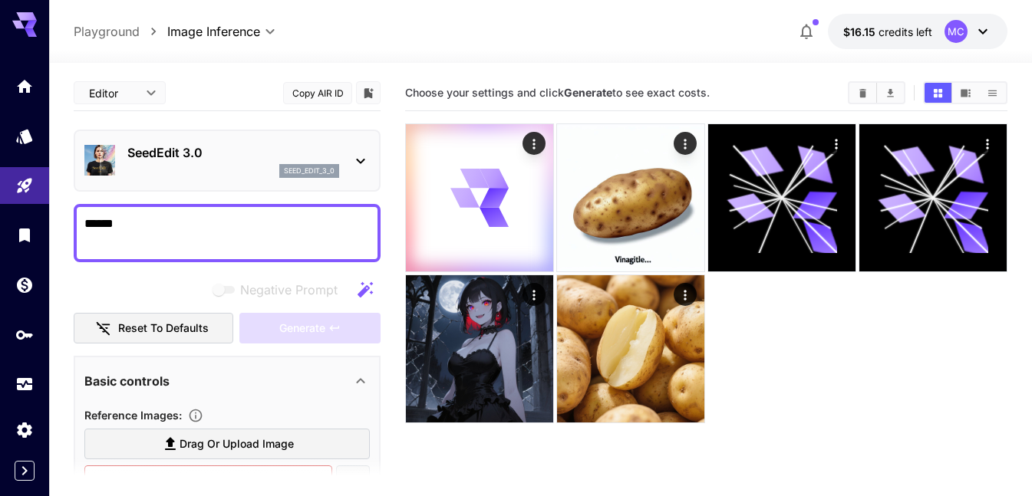
click at [151, 219] on textarea "******" at bounding box center [226, 233] width 285 height 37
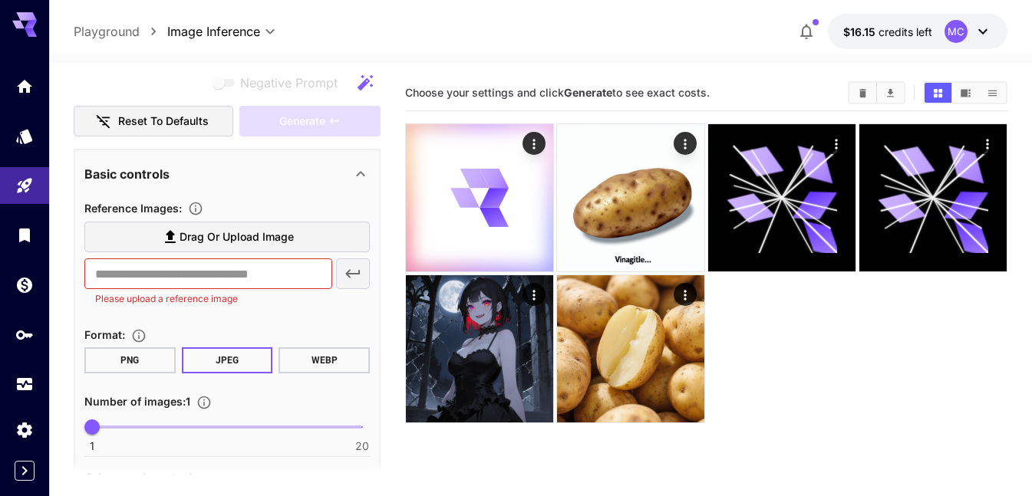
scroll to position [230, 0]
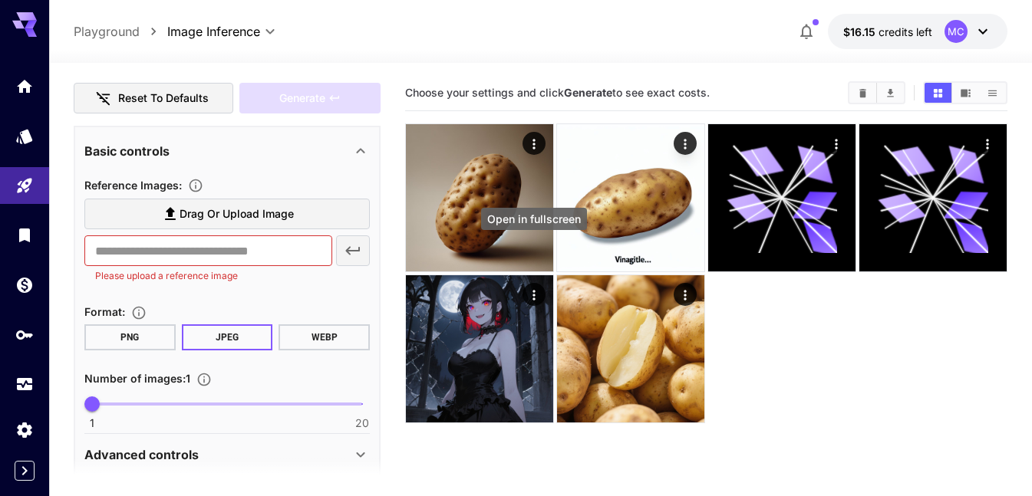
click at [516, 229] on div "Open in fullscreen" at bounding box center [534, 219] width 106 height 22
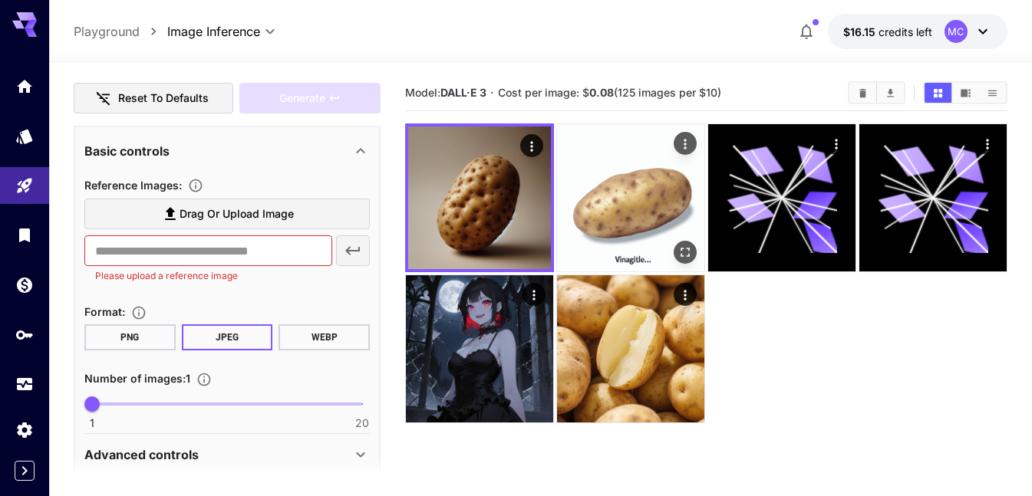
click at [618, 190] on img at bounding box center [630, 197] width 147 height 147
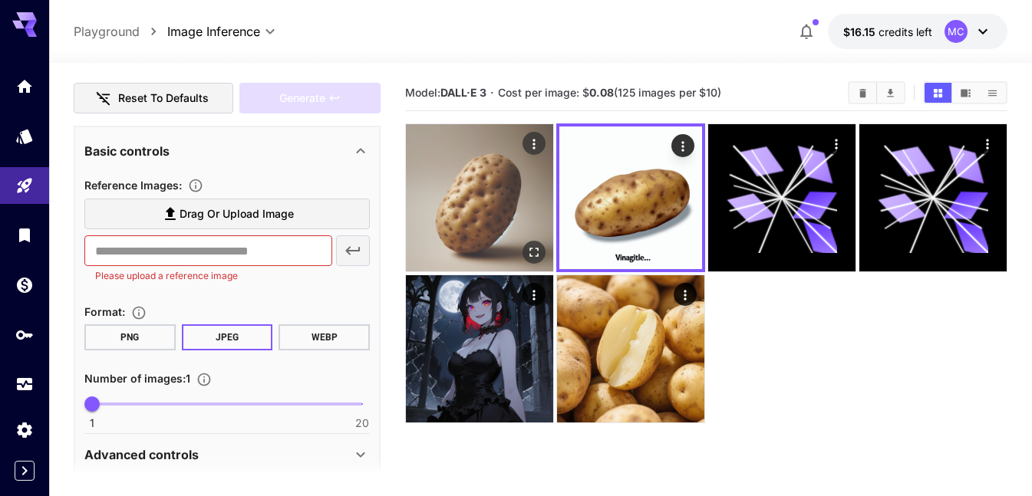
click at [488, 211] on img at bounding box center [479, 197] width 147 height 147
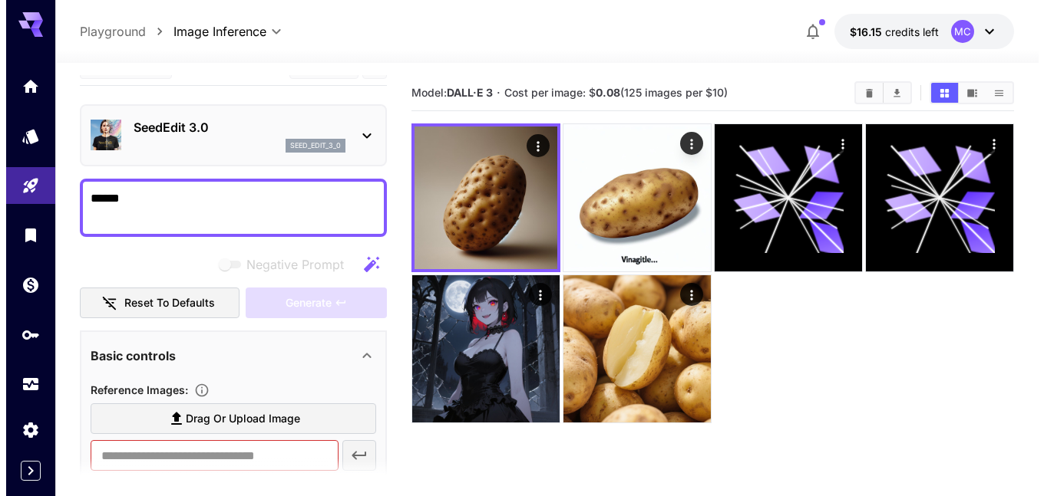
scroll to position [0, 0]
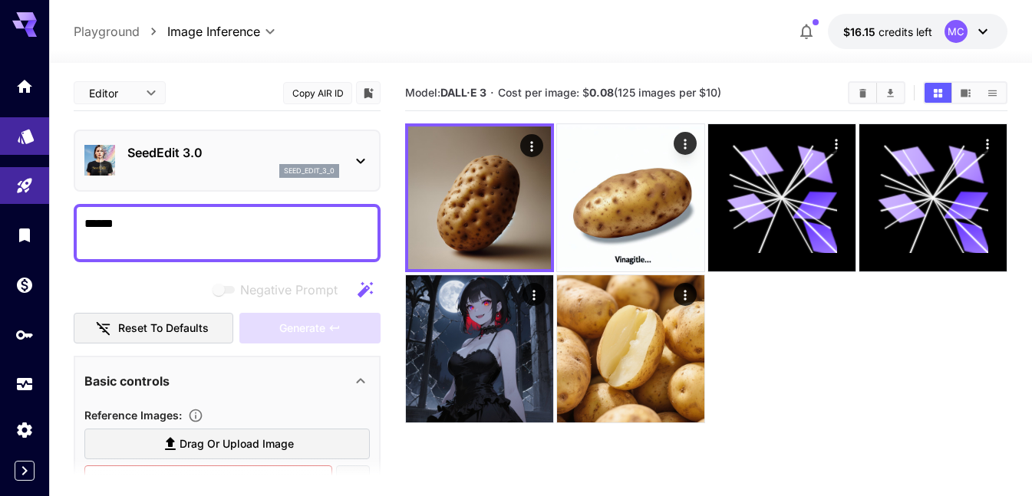
click at [21, 144] on link at bounding box center [24, 136] width 49 height 38
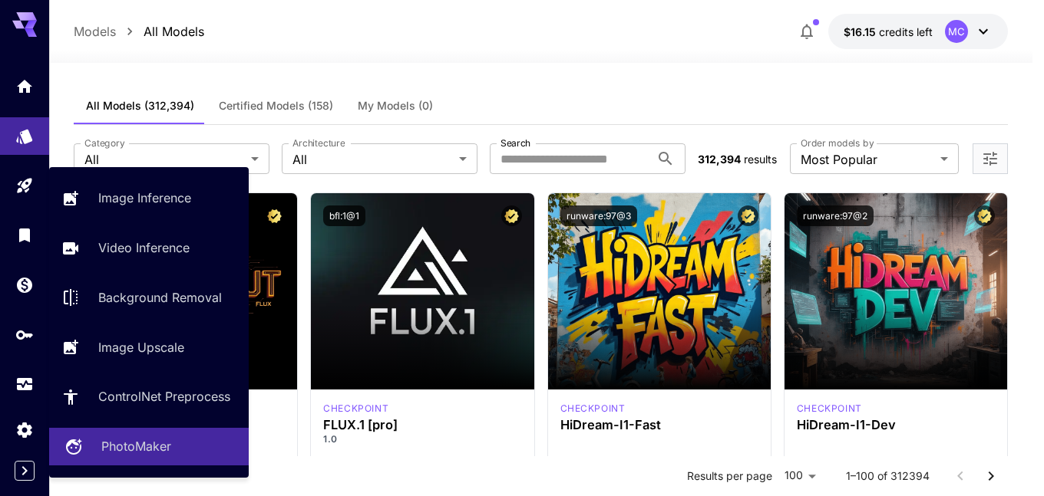
click at [199, 435] on link "PhotoMaker" at bounding box center [149, 447] width 200 height 38
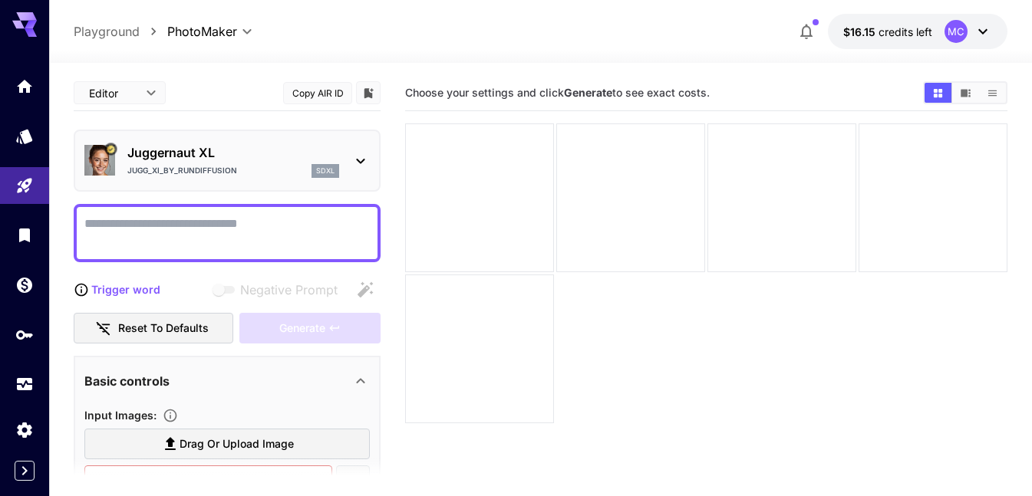
click at [207, 167] on p "Jugg_XI_by_RunDiffusion" at bounding box center [182, 171] width 110 height 12
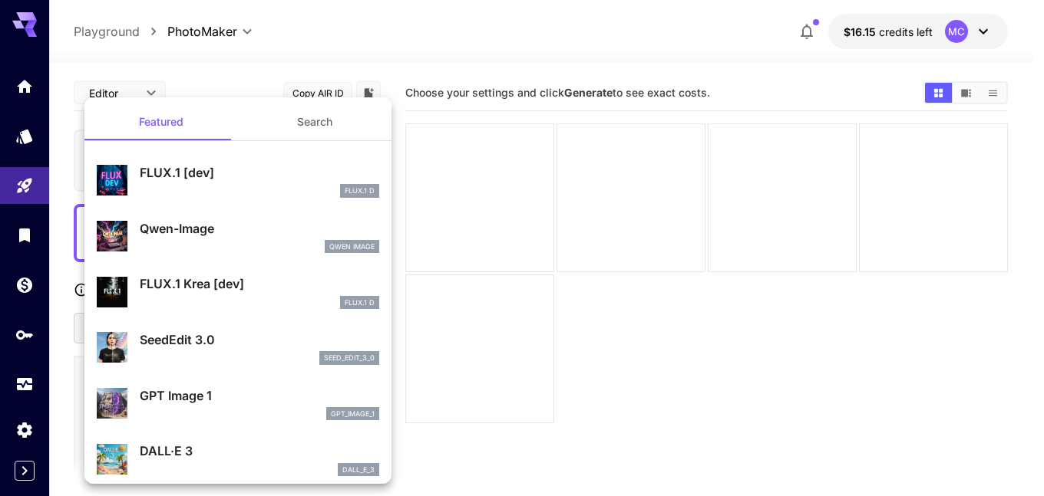
click at [573, 112] on div at bounding box center [522, 248] width 1044 height 496
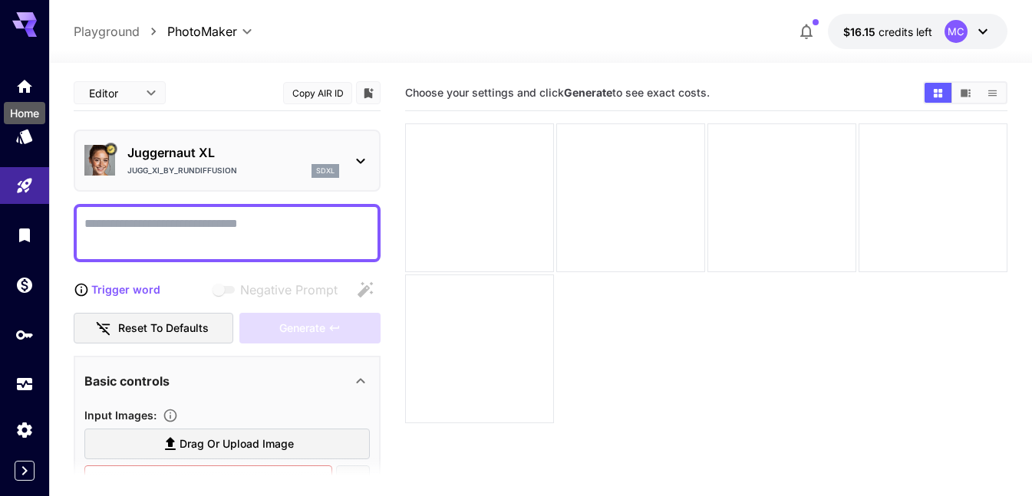
click at [34, 92] on div "Home" at bounding box center [24, 108] width 45 height 35
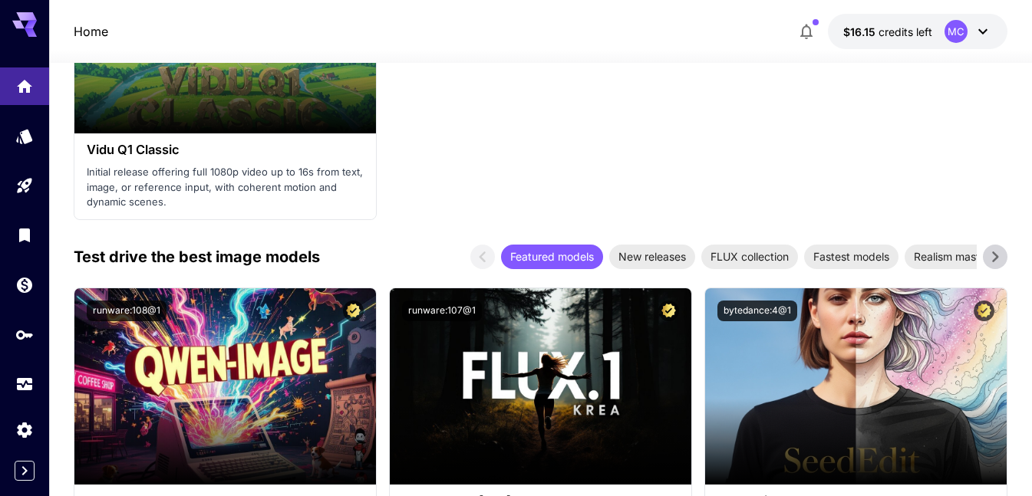
scroll to position [2302, 0]
